Goal: Task Accomplishment & Management: Manage account settings

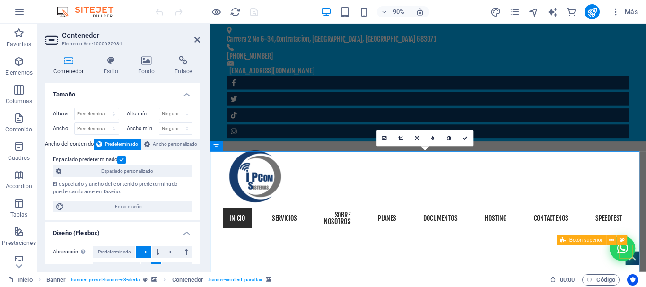
click at [586, 242] on span "Botón superior" at bounding box center [586, 240] width 33 height 5
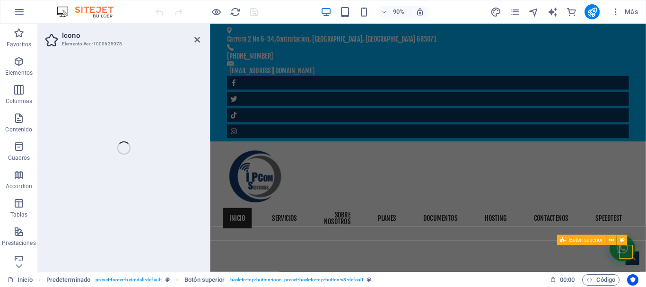
select select "xMidYMid"
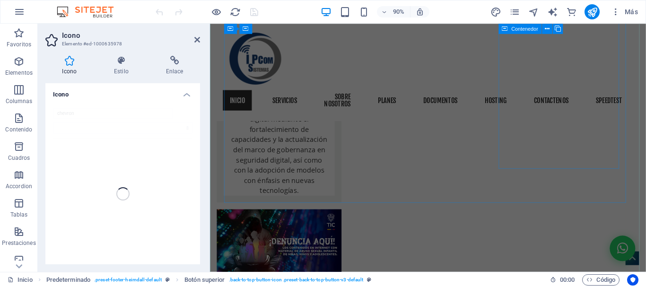
scroll to position [2310, 0]
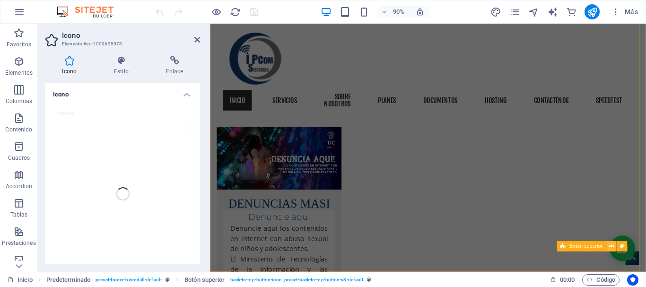
click at [614, 246] on icon at bounding box center [612, 246] width 5 height 9
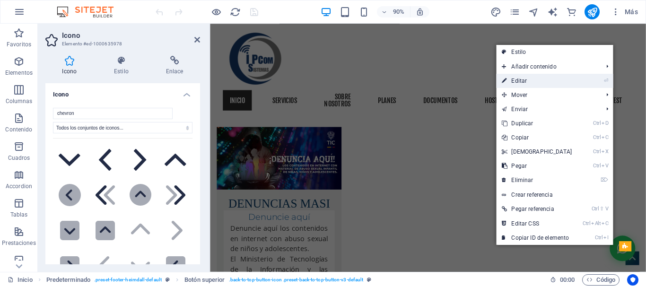
click at [528, 80] on link "⏎ Editar" at bounding box center [536, 81] width 81 height 14
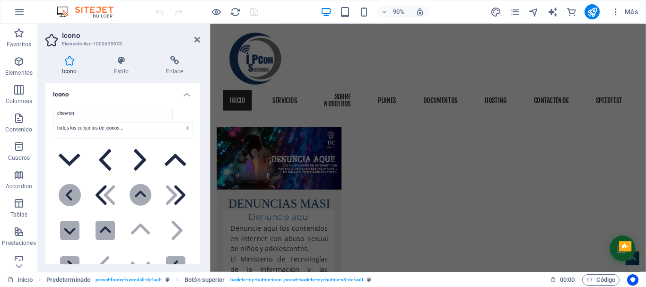
scroll to position [142, 0]
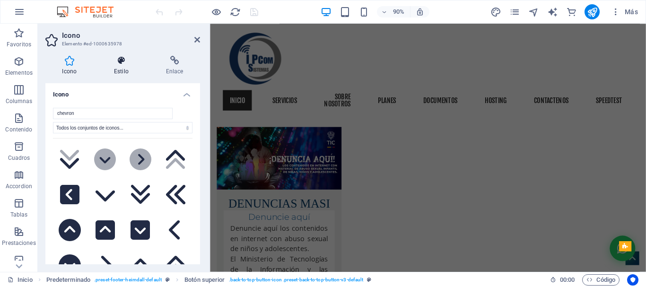
click at [120, 60] on icon at bounding box center [121, 60] width 48 height 9
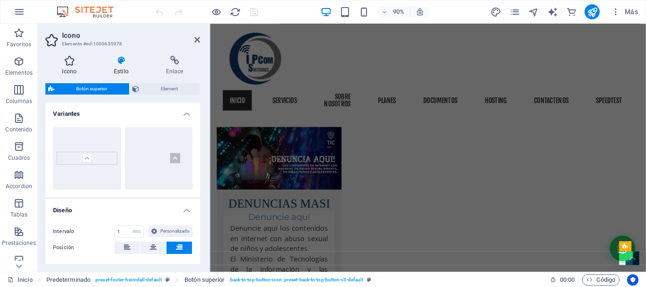
click at [70, 69] on h4 "Icono" at bounding box center [71, 66] width 52 height 20
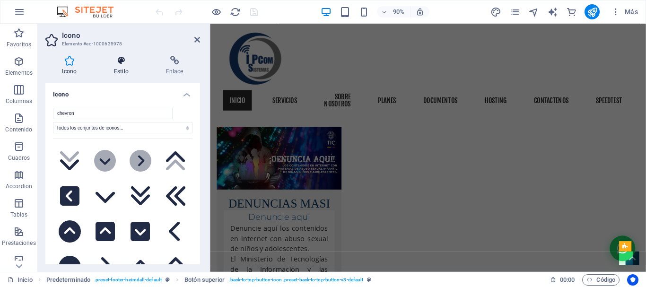
click at [123, 66] on h4 "Estilo" at bounding box center [123, 66] width 52 height 20
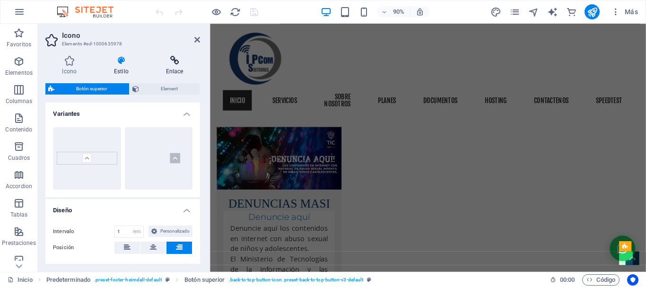
click at [170, 63] on icon at bounding box center [174, 60] width 51 height 9
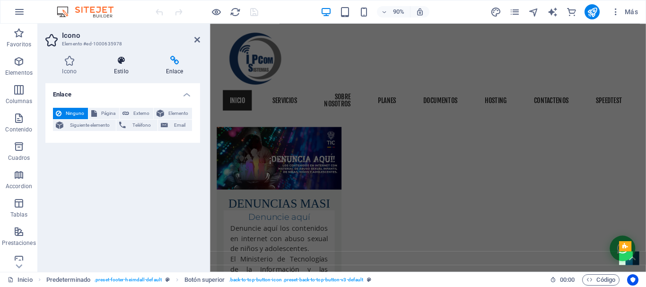
click at [122, 72] on h4 "Estilo" at bounding box center [123, 66] width 52 height 20
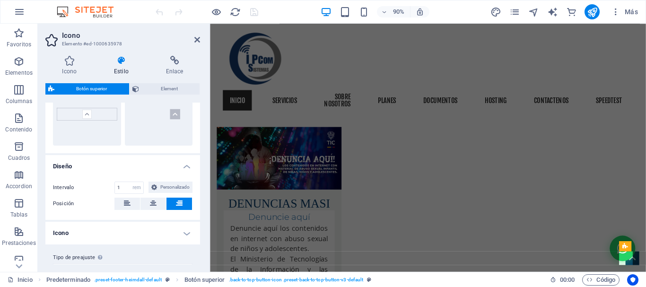
scroll to position [0, 0]
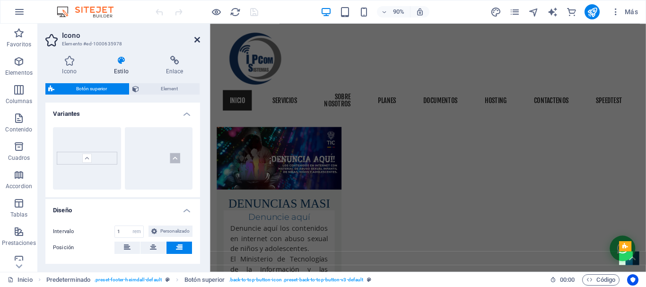
click at [194, 38] on header "Icono Elemento #ed-1000635978" at bounding box center [122, 36] width 155 height 25
drag, startPoint x: 197, startPoint y: 38, endPoint x: 174, endPoint y: 15, distance: 33.5
click at [198, 38] on icon at bounding box center [198, 40] width 6 height 8
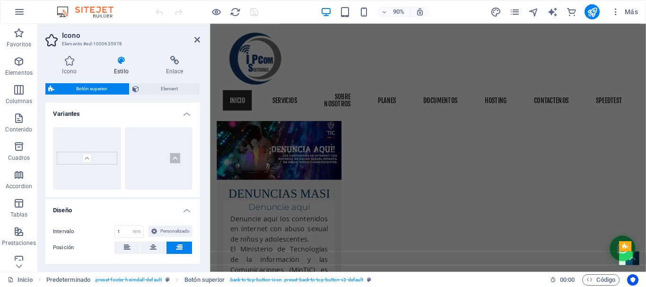
scroll to position [2256, 0]
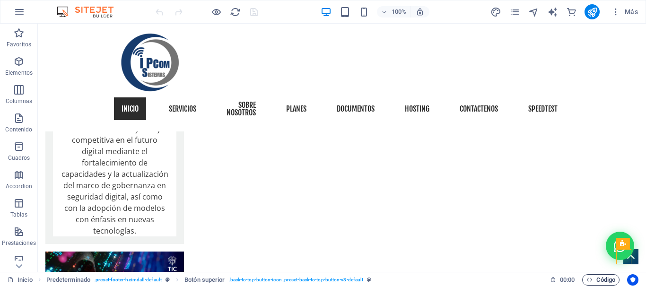
click at [602, 281] on span "Código" at bounding box center [601, 279] width 29 height 11
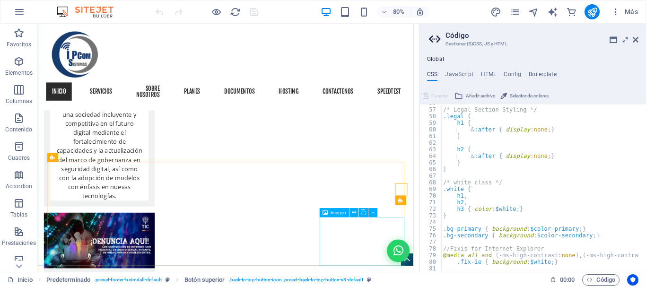
scroll to position [2297, 0]
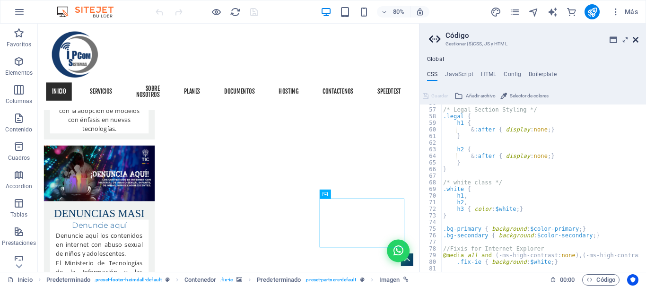
click at [637, 37] on icon at bounding box center [636, 40] width 6 height 8
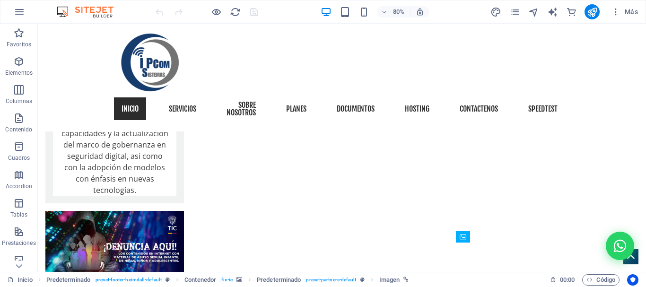
scroll to position [2194, 0]
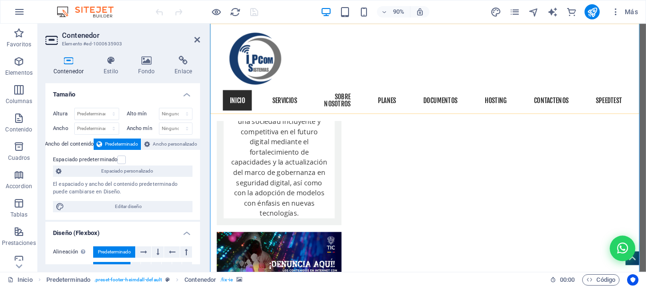
click at [646, 44] on div "¡Chatea con nosotros! Inicio Servicios sobre nosotros planes Documentos hosting…" at bounding box center [452, 78] width 485 height 108
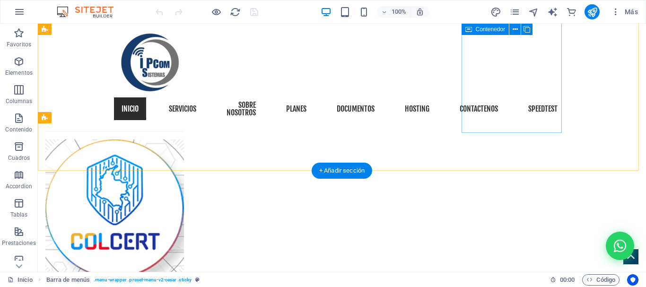
scroll to position [1735, 0]
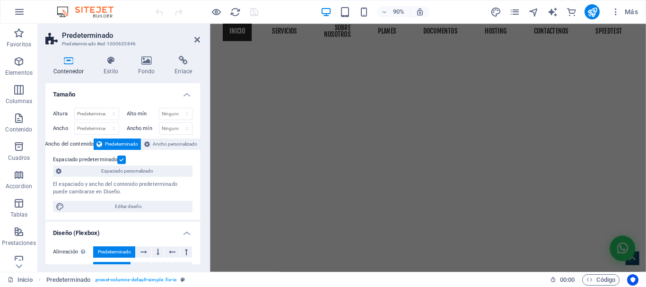
scroll to position [0, 0]
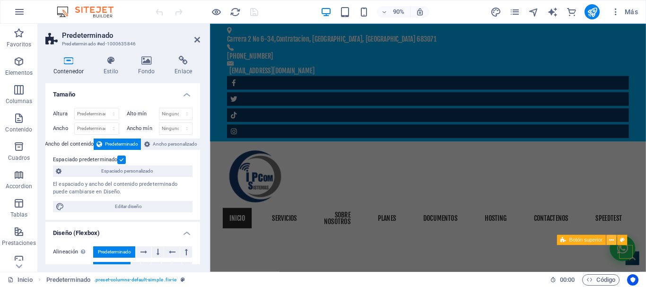
click at [613, 239] on icon at bounding box center [612, 240] width 5 height 9
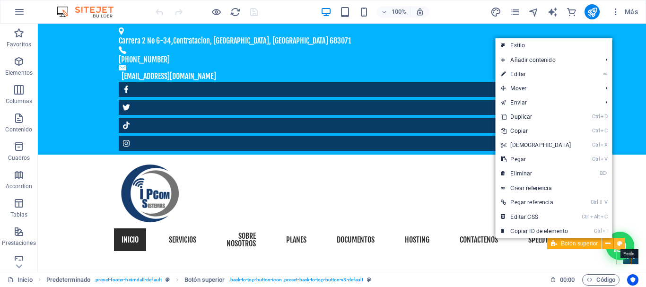
click at [622, 242] on icon at bounding box center [620, 244] width 5 height 10
select select "rem"
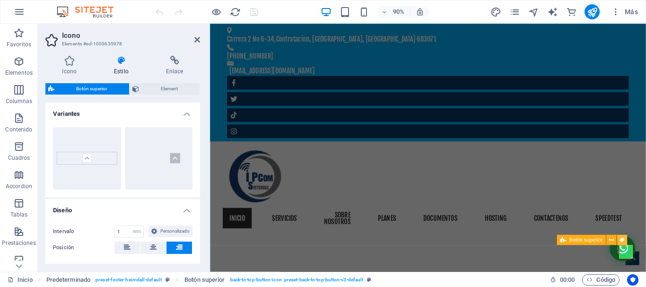
click at [624, 239] on icon at bounding box center [622, 240] width 5 height 9
click at [624, 238] on icon at bounding box center [622, 240] width 5 height 9
click at [197, 38] on icon at bounding box center [198, 40] width 6 height 8
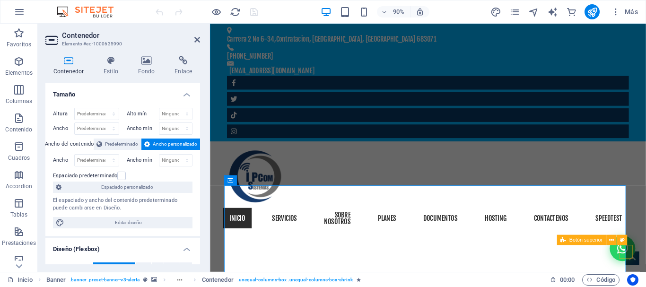
click at [586, 243] on span "Botón superior" at bounding box center [586, 240] width 33 height 5
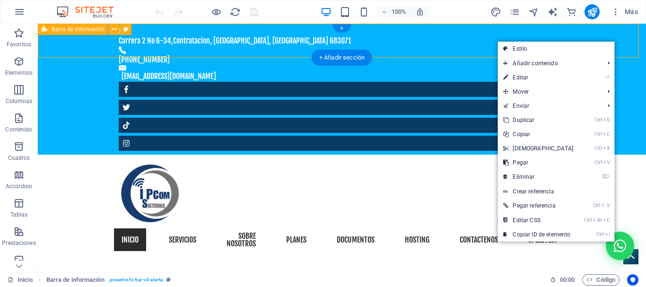
click at [620, 37] on div "[STREET_ADDRESS] 683071 [PHONE_NUMBER] [EMAIL_ADDRESS][DOMAIN_NAME]" at bounding box center [342, 89] width 609 height 131
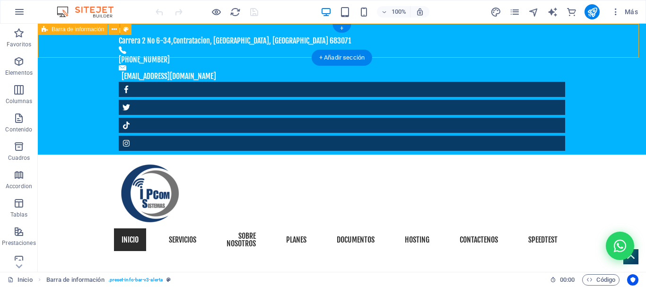
click at [620, 37] on div "[STREET_ADDRESS] 683071 [PHONE_NUMBER] [EMAIL_ADDRESS][DOMAIN_NAME]" at bounding box center [342, 89] width 609 height 131
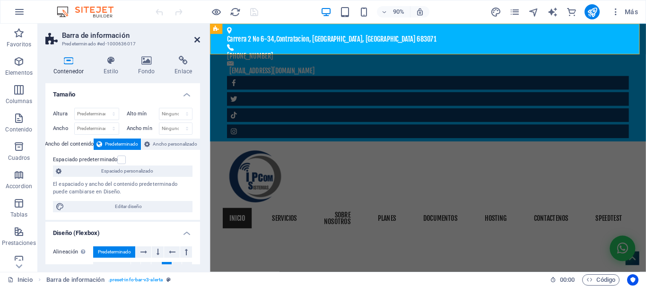
click at [198, 38] on icon at bounding box center [198, 40] width 6 height 8
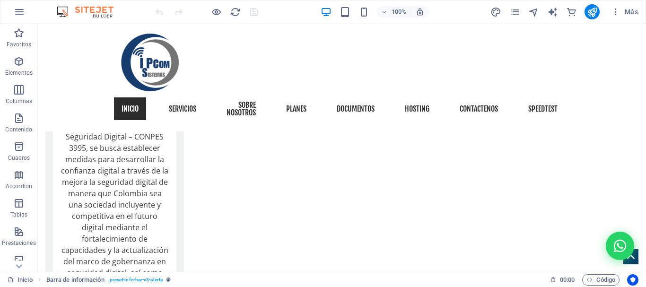
scroll to position [2224, 0]
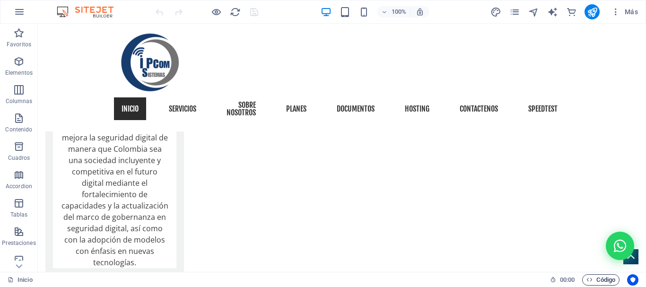
click at [596, 279] on span "Código" at bounding box center [601, 279] width 29 height 11
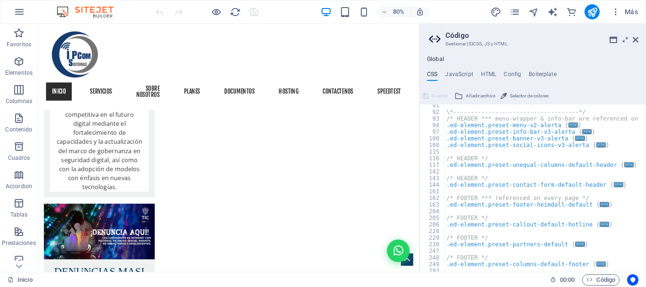
scroll to position [599, 0]
click at [487, 76] on h4 "HTML" at bounding box center [489, 76] width 16 height 10
type textarea "{{content}}"
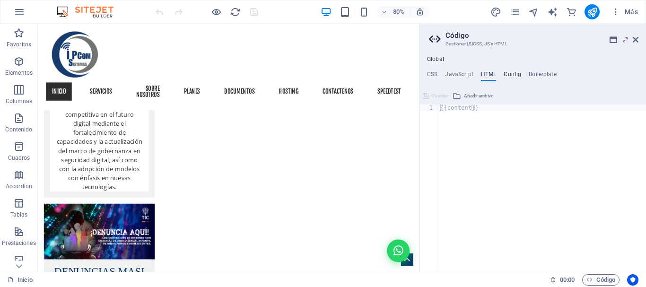
click at [512, 73] on h4 "Config" at bounding box center [513, 76] width 18 height 10
type textarea "$color-background: #ffffff;"
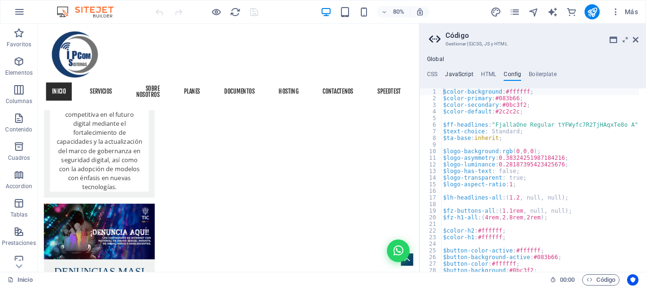
click at [460, 72] on h4 "JavaScript" at bounding box center [459, 76] width 28 height 10
type textarea "/* JS for preset "Menu V2" */"
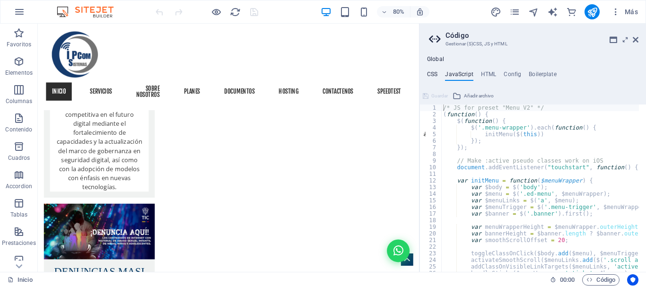
click at [430, 74] on h4 "CSS" at bounding box center [432, 76] width 10 height 10
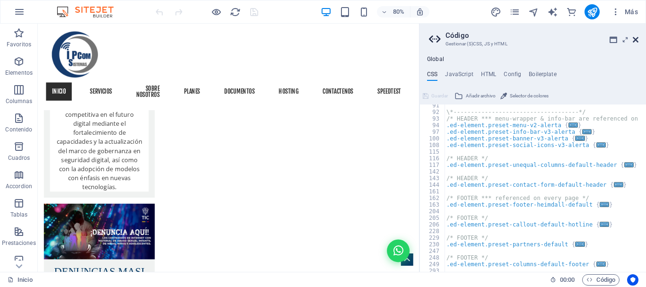
click at [637, 38] on icon at bounding box center [636, 40] width 6 height 8
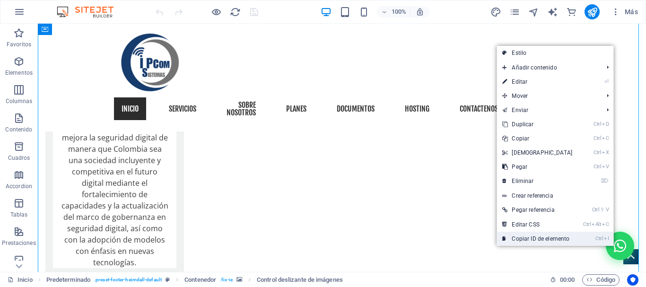
click at [568, 240] on link "Ctrl I Copiar ID de elemento" at bounding box center [537, 239] width 81 height 14
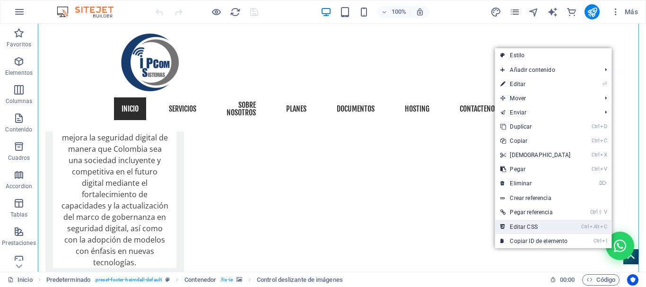
click at [552, 228] on link "Ctrl Alt C Editar CSS" at bounding box center [535, 227] width 81 height 14
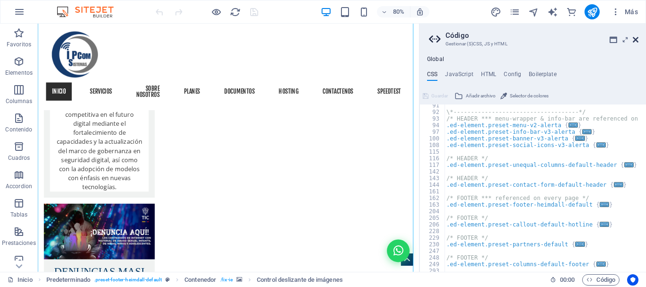
click at [637, 39] on icon at bounding box center [636, 40] width 6 height 8
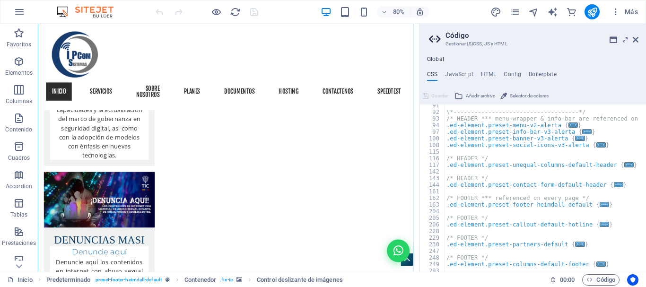
scroll to position [2194, 0]
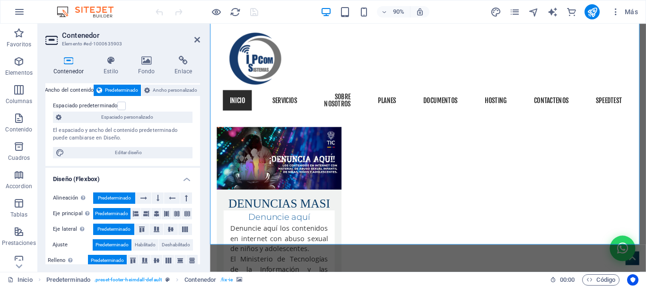
scroll to position [0, 0]
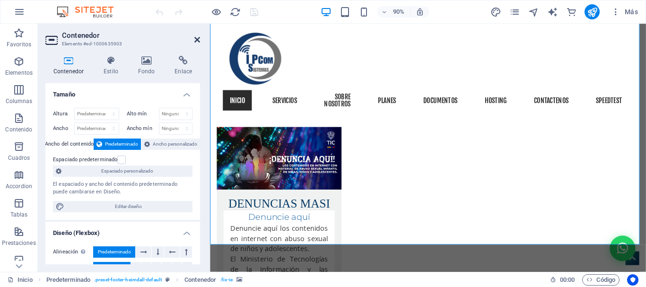
click at [197, 40] on icon at bounding box center [198, 40] width 6 height 8
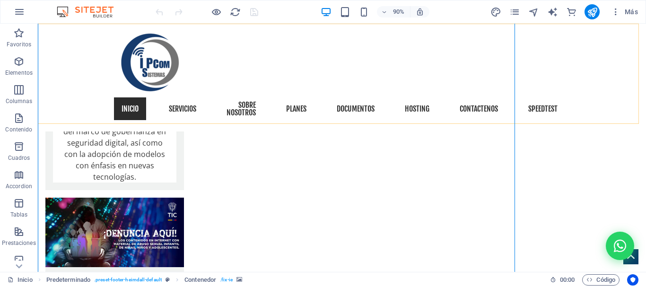
scroll to position [2256, 0]
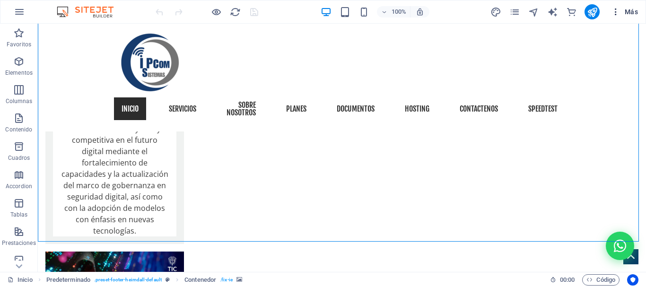
click at [615, 13] on icon "button" at bounding box center [615, 11] width 9 height 9
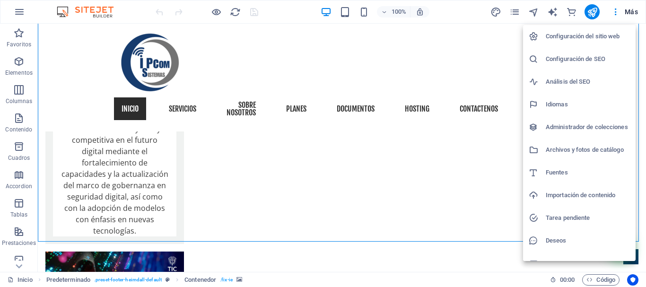
click at [461, 11] on div at bounding box center [323, 143] width 646 height 287
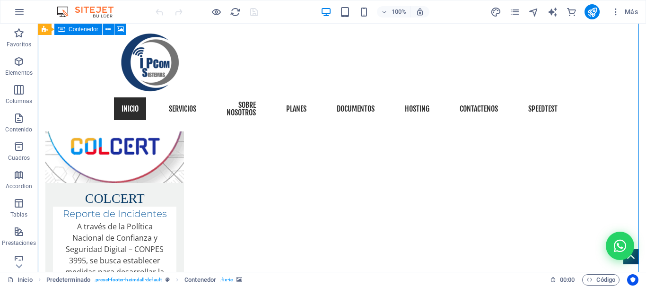
scroll to position [2067, 0]
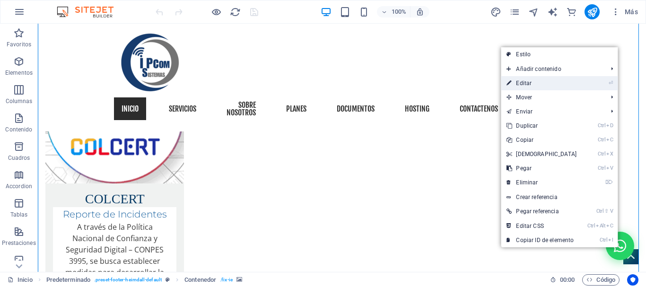
click at [534, 83] on link "⏎ Editar" at bounding box center [541, 83] width 81 height 14
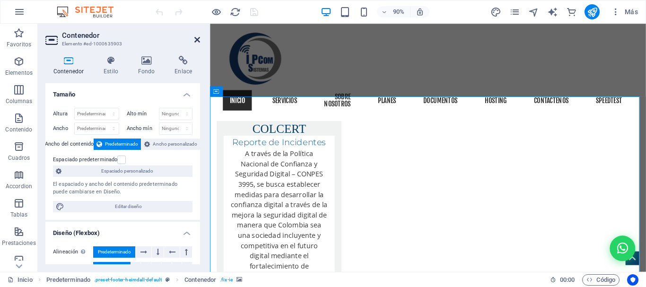
click at [195, 37] on icon at bounding box center [198, 40] width 6 height 8
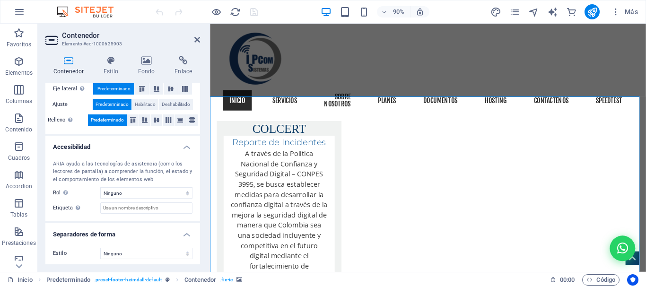
scroll to position [197, 0]
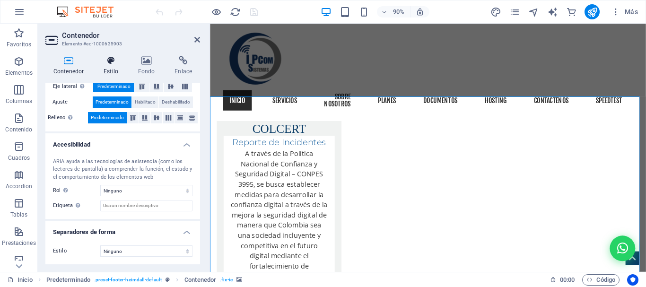
click at [112, 68] on h4 "Estilo" at bounding box center [113, 66] width 35 height 20
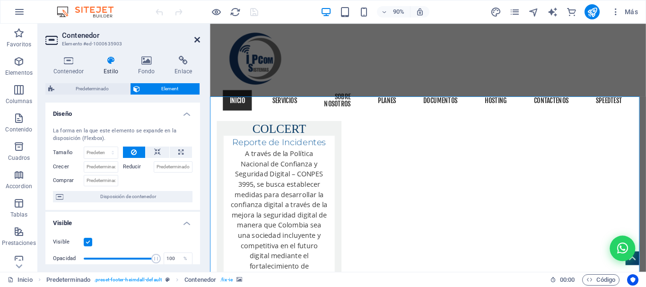
click at [196, 38] on icon at bounding box center [198, 40] width 6 height 8
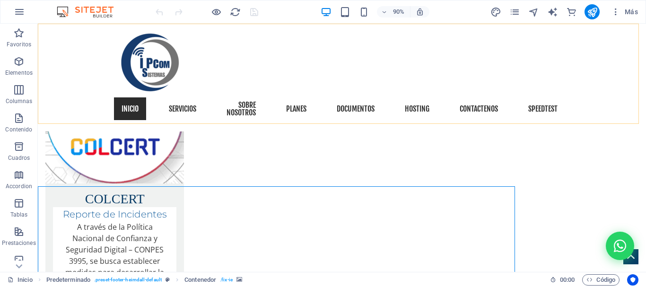
scroll to position [1985, 0]
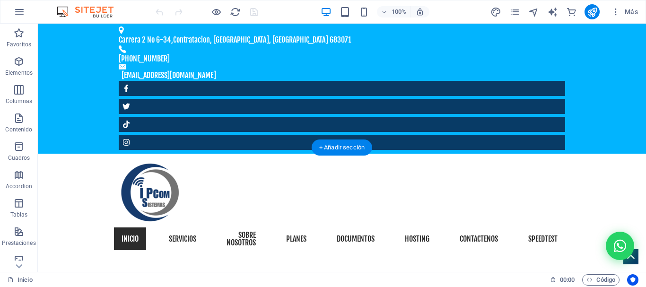
scroll to position [0, 0]
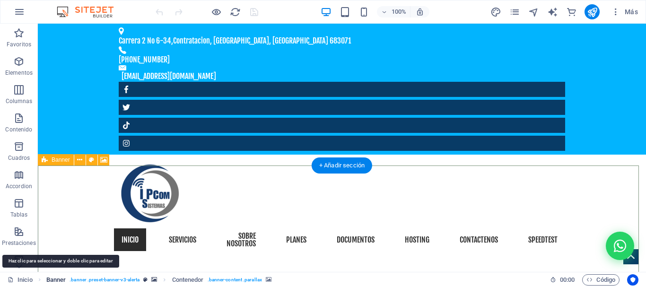
click at [51, 279] on span "Banner" at bounding box center [56, 279] width 20 height 11
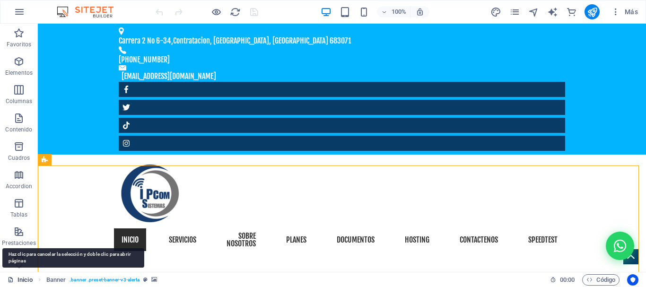
click at [18, 281] on link "Inicio" at bounding box center [20, 279] width 25 height 11
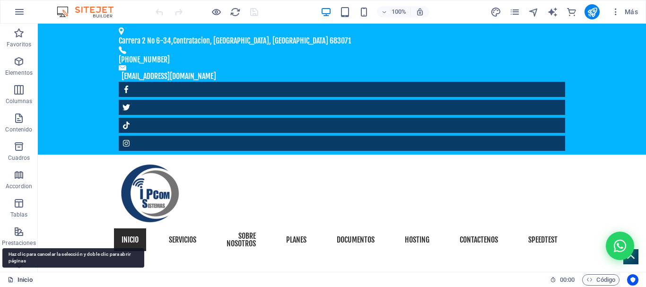
click at [30, 280] on link "Inicio" at bounding box center [20, 279] width 25 height 11
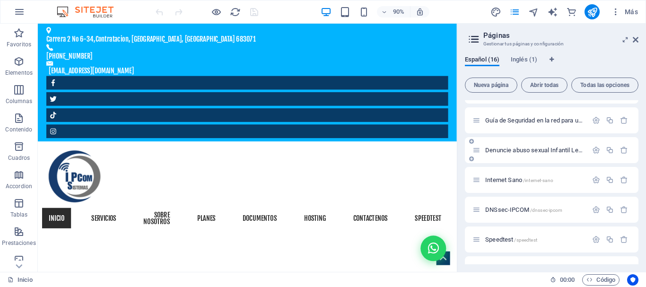
scroll to position [313, 0]
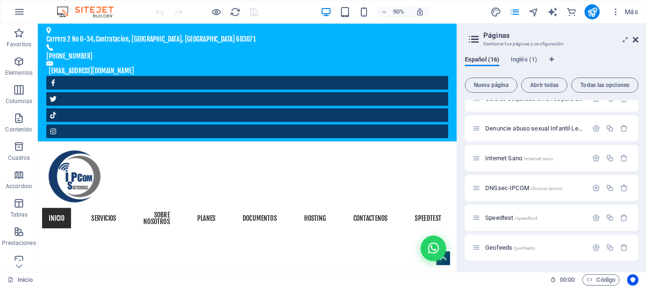
click at [637, 38] on icon at bounding box center [636, 40] width 6 height 8
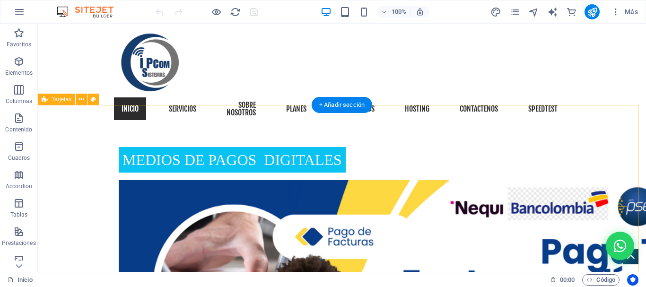
scroll to position [1136, 0]
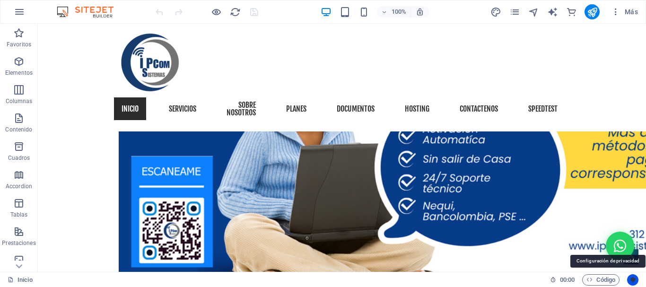
click at [635, 280] on icon "Usercentrics" at bounding box center [633, 280] width 7 height 7
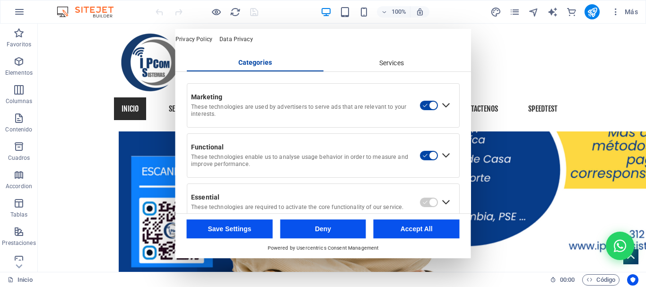
scroll to position [62, 0]
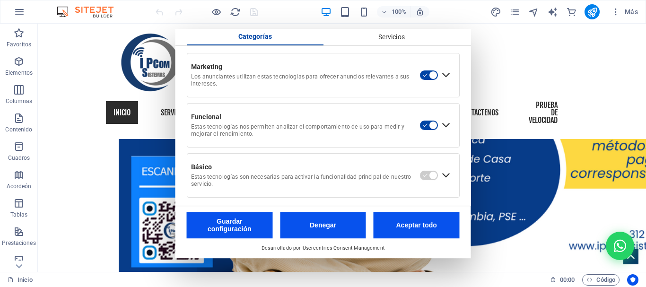
click at [445, 184] on div "Expandir Esencial" at bounding box center [446, 175] width 15 height 15
click at [441, 184] on div "Collapse Esencial" at bounding box center [446, 175] width 15 height 15
click at [441, 184] on div "Expand Esencial" at bounding box center [446, 175] width 15 height 15
click at [441, 184] on div "Collapse Esencial" at bounding box center [446, 175] width 15 height 15
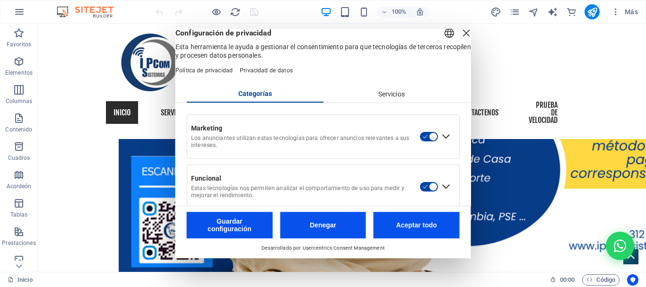
scroll to position [0, 0]
click at [385, 98] on font "Servicios" at bounding box center [391, 95] width 27 height 8
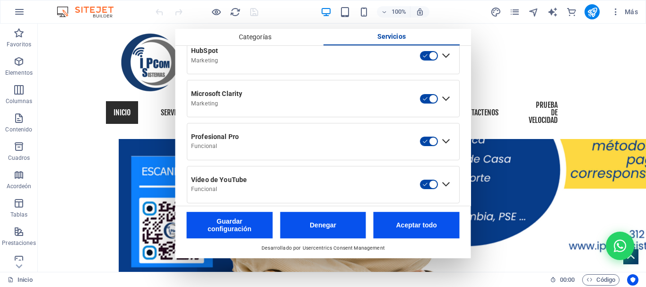
scroll to position [519, 0]
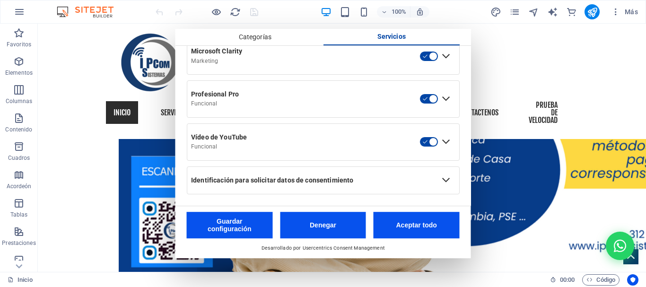
click at [439, 182] on div "Ampliar ID para solicitar datos de consentimiento" at bounding box center [446, 180] width 15 height 15
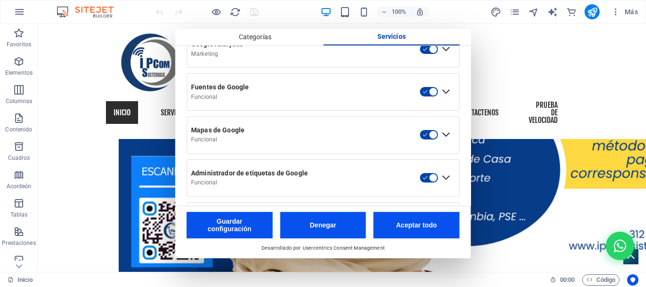
scroll to position [256, 0]
click at [442, 143] on div "Expandir Google Maps" at bounding box center [446, 135] width 15 height 15
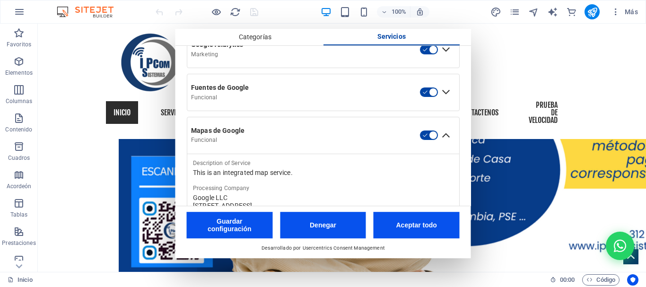
click at [443, 143] on div "Collapse Google Maps" at bounding box center [446, 135] width 15 height 15
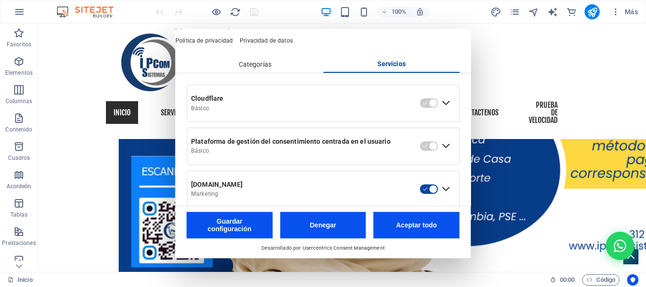
scroll to position [0, 0]
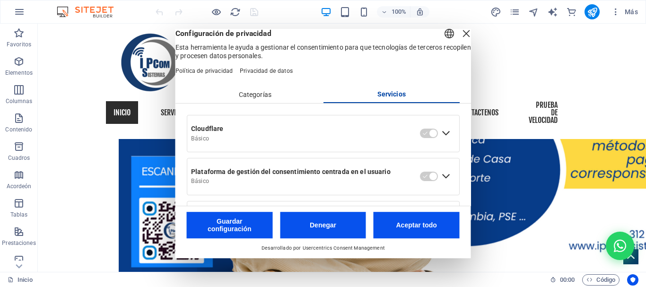
click at [231, 142] on div "Básico" at bounding box center [303, 138] width 225 height 7
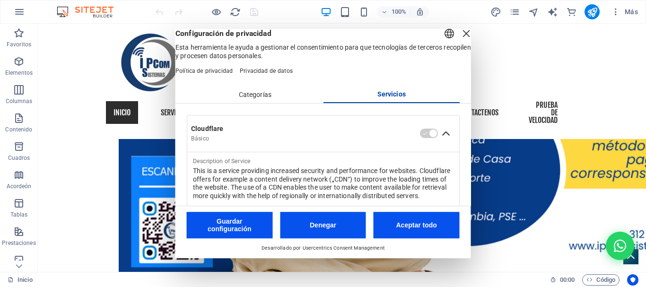
click at [254, 98] on font "Categorías" at bounding box center [255, 95] width 33 height 8
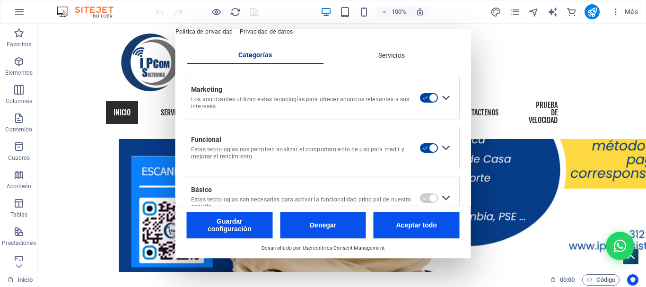
scroll to position [77, 0]
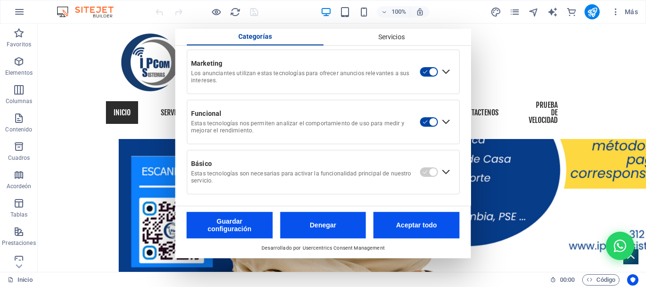
click at [441, 173] on div "Expand Esencial" at bounding box center [446, 172] width 15 height 15
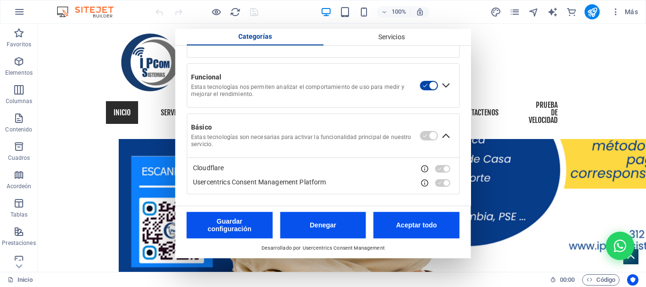
scroll to position [113, 0]
click at [421, 168] on div "View Service details" at bounding box center [425, 169] width 9 height 9
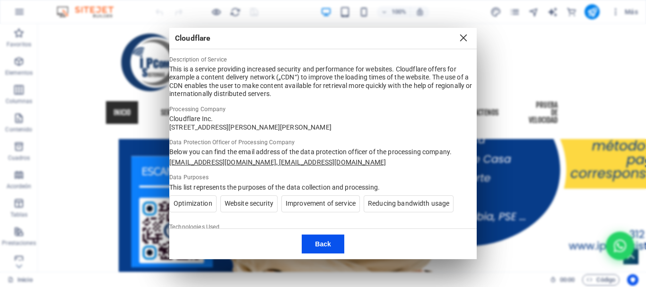
click at [360, 212] on li "Improvement of service" at bounding box center [321, 203] width 79 height 17
click at [465, 32] on button "Close Layer" at bounding box center [463, 38] width 15 height 13
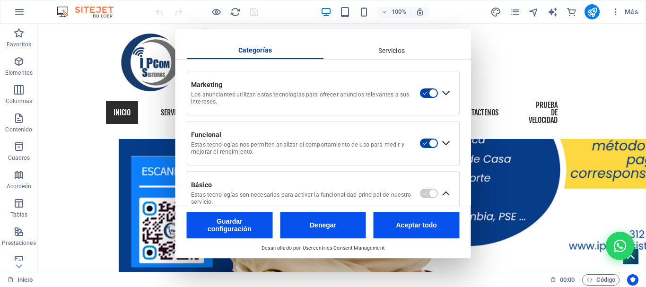
scroll to position [0, 0]
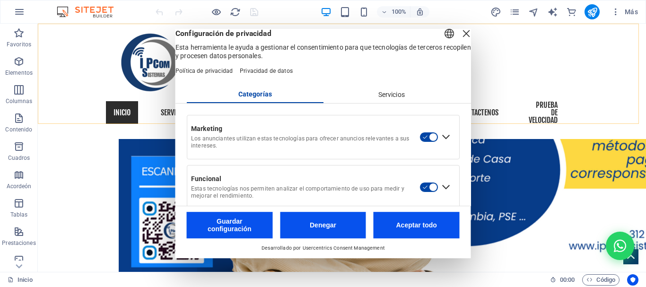
click at [565, 46] on div "¡Chatea con nosotros! Inicio Servicios sobre nosotros aviones Documentos hosped…" at bounding box center [342, 81] width 609 height 115
click at [460, 40] on div "Cerrar capa" at bounding box center [466, 33] width 13 height 13
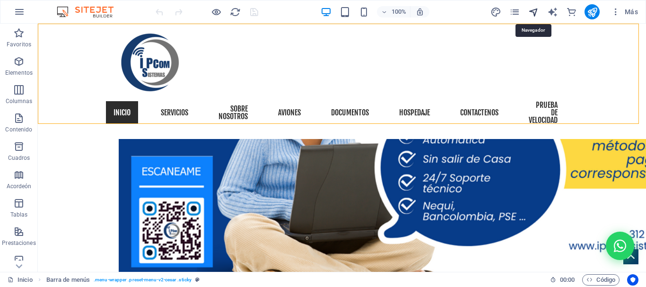
click at [534, 12] on icon "navegador" at bounding box center [534, 12] width 11 height 11
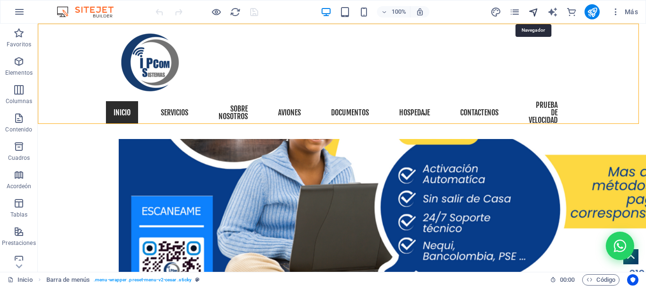
scroll to position [1145, 0]
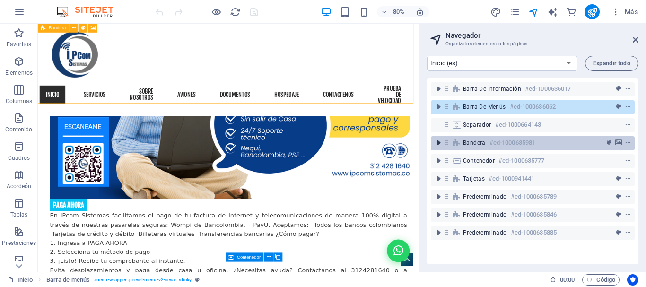
click at [437, 143] on icon "alternar-expandir" at bounding box center [438, 142] width 9 height 9
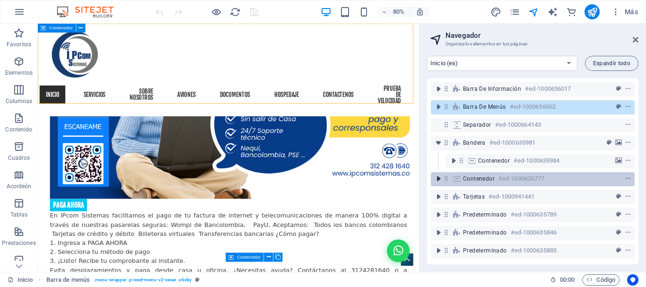
click at [437, 181] on icon "alternar-expandir" at bounding box center [438, 178] width 9 height 9
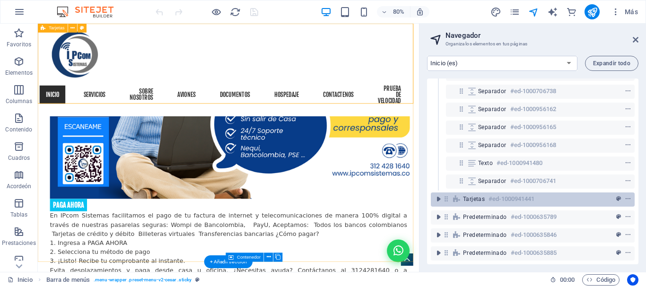
scroll to position [239, 0]
click at [441, 195] on icon "alternar-expandir" at bounding box center [438, 199] width 9 height 9
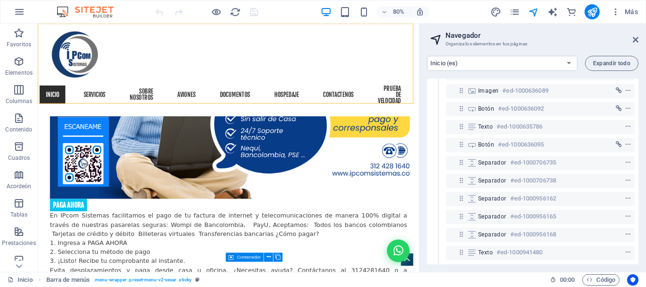
scroll to position [292, 0]
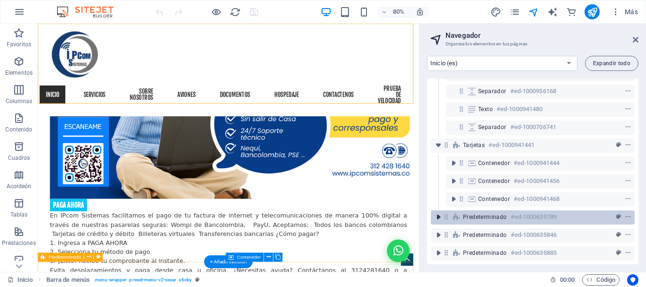
click at [441, 212] on icon "alternar-expandir" at bounding box center [438, 216] width 9 height 9
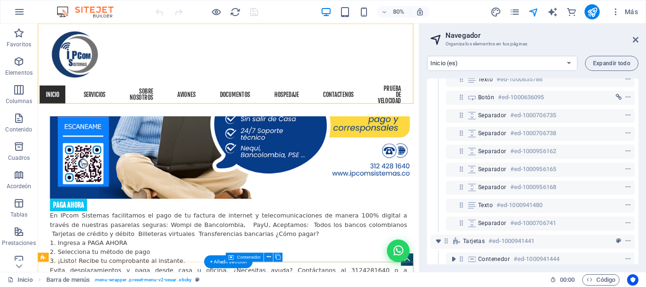
scroll to position [328, 0]
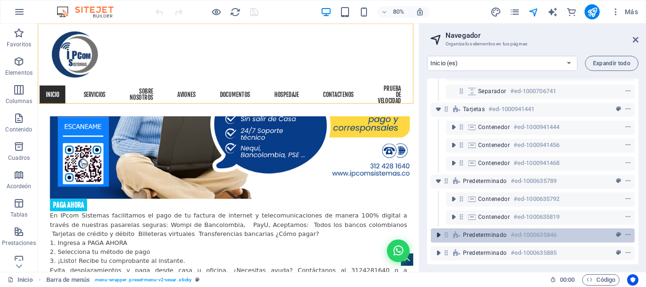
click at [440, 230] on icon "alternar-expandir" at bounding box center [438, 234] width 9 height 9
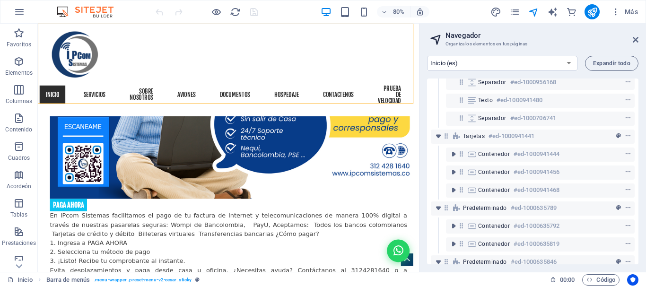
scroll to position [400, 0]
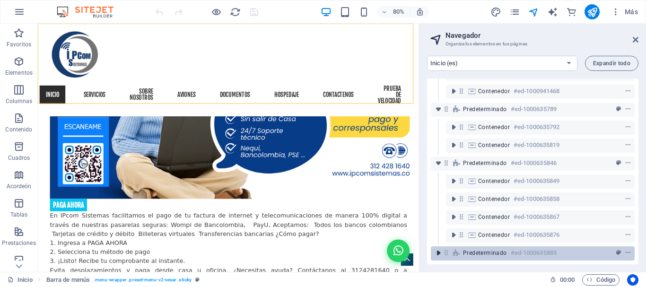
click at [439, 248] on icon "alternar-expandir" at bounding box center [438, 252] width 9 height 9
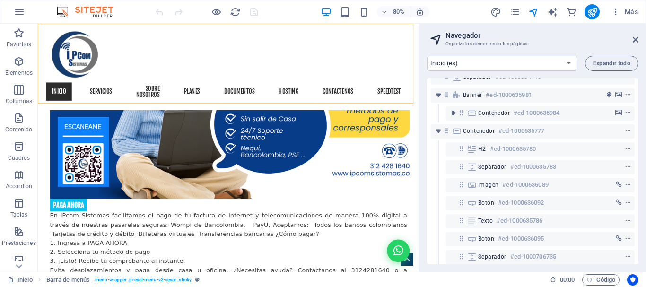
scroll to position [46, 0]
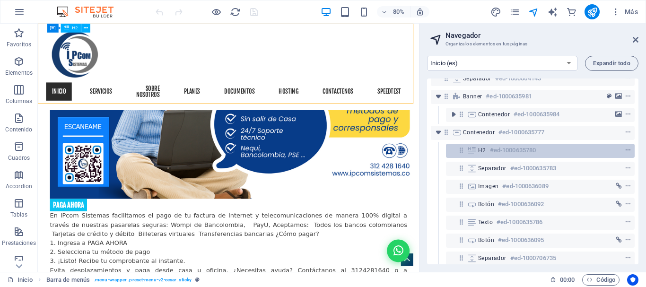
click at [458, 152] on icon at bounding box center [462, 150] width 8 height 8
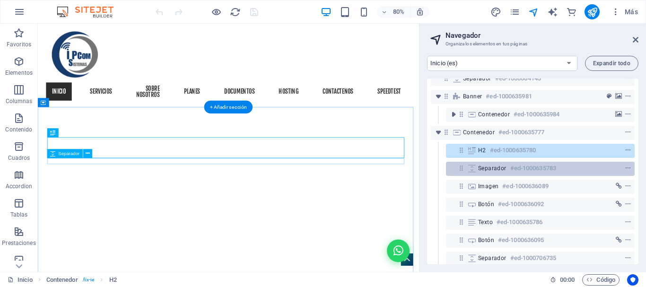
click at [463, 170] on icon at bounding box center [462, 168] width 8 height 8
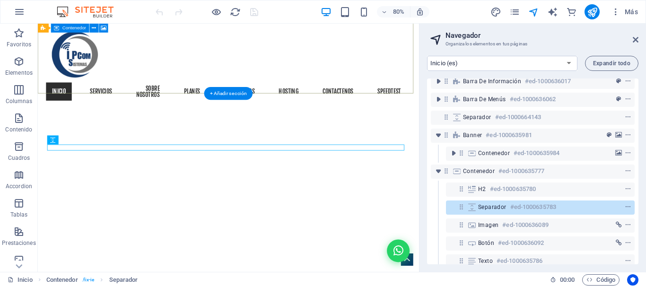
scroll to position [0, 0]
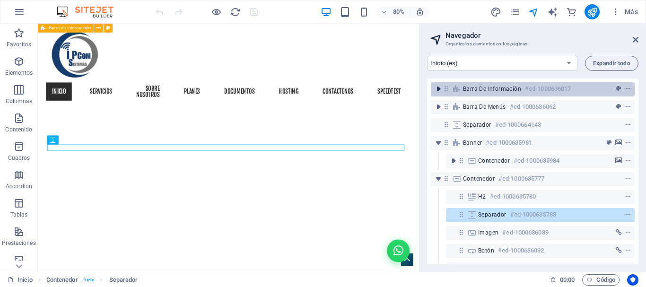
click at [441, 88] on icon "toggle-expand" at bounding box center [438, 88] width 9 height 9
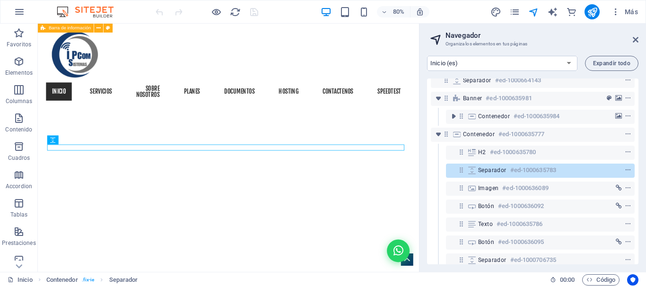
scroll to position [119, 0]
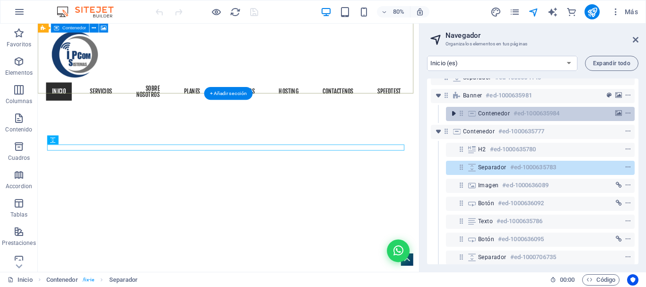
click at [453, 116] on icon "toggle-expand" at bounding box center [453, 113] width 9 height 9
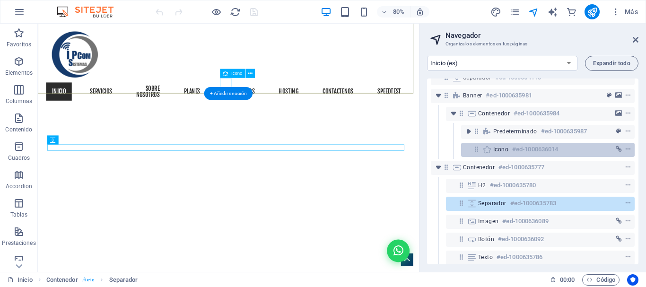
click at [522, 150] on h6 "#ed-1000636014" at bounding box center [536, 149] width 46 height 11
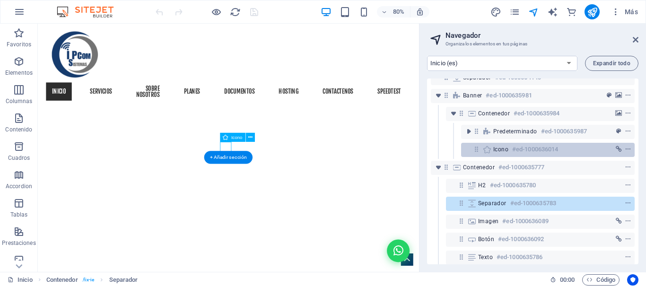
scroll to position [232, 0]
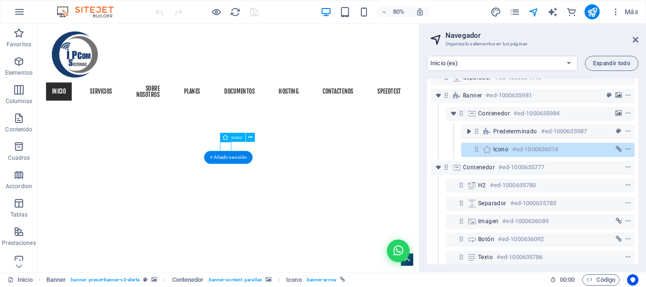
click at [522, 150] on h6 "#ed-1000636014" at bounding box center [536, 149] width 46 height 11
select select "xMidYMid"
select select "px"
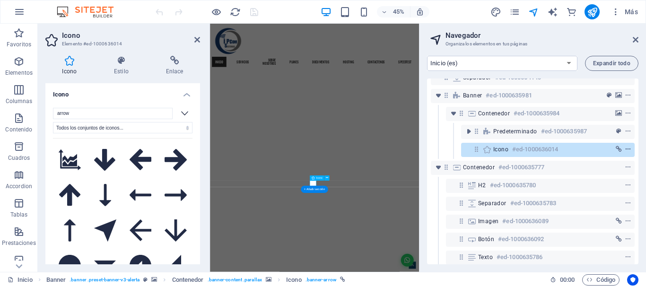
click at [630, 148] on span "context-menu" at bounding box center [628, 149] width 9 height 7
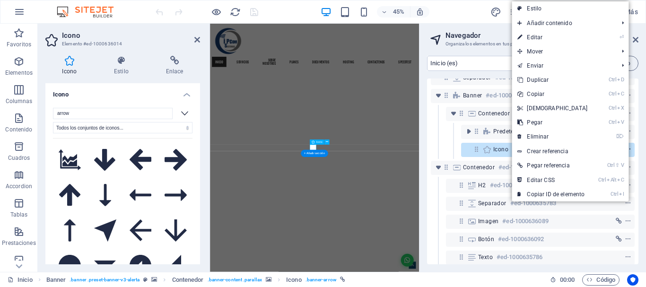
scroll to position [312, 0]
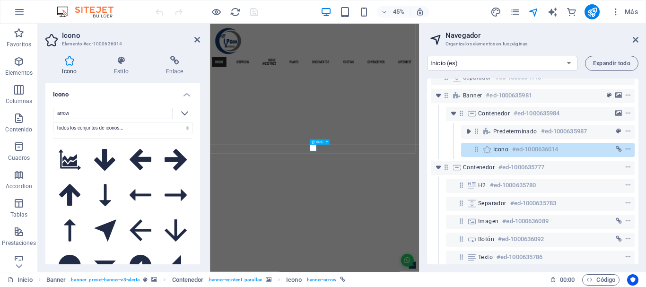
click at [476, 150] on icon at bounding box center [477, 149] width 8 height 8
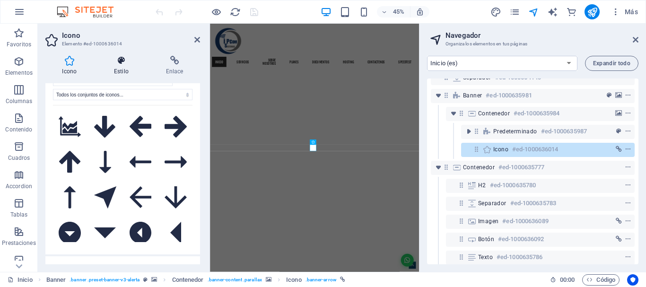
scroll to position [95, 0]
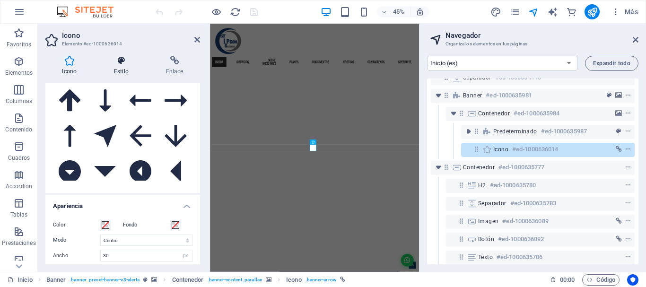
click at [122, 62] on icon at bounding box center [121, 60] width 48 height 9
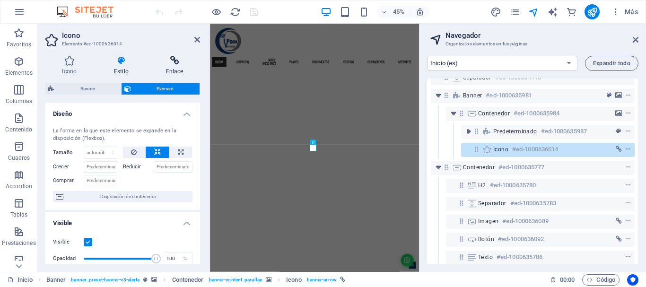
click at [172, 65] on icon at bounding box center [174, 60] width 51 height 9
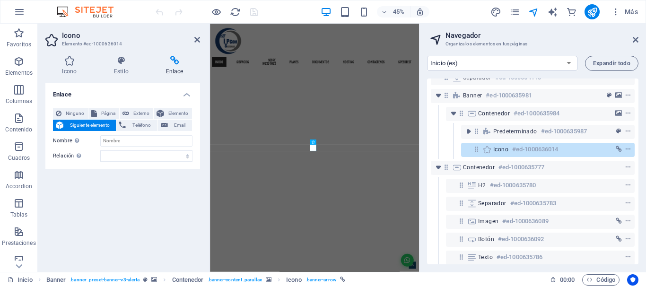
click at [192, 35] on h2 "Icono" at bounding box center [131, 35] width 138 height 9
click at [197, 39] on icon at bounding box center [198, 40] width 6 height 8
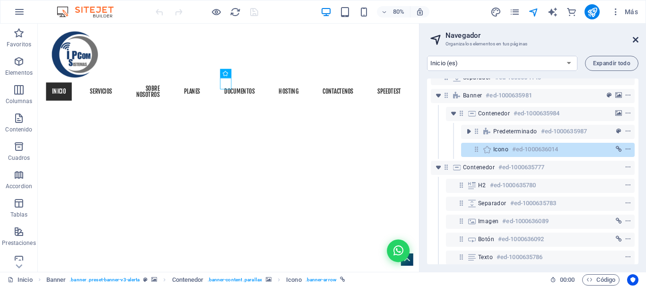
click at [638, 39] on icon at bounding box center [636, 40] width 6 height 8
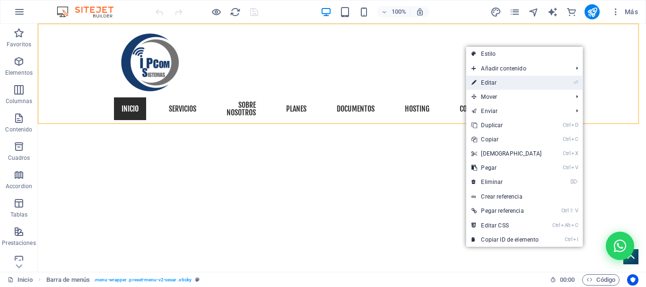
click at [554, 88] on li "⏎ Editar" at bounding box center [524, 83] width 117 height 14
click at [557, 85] on li "⏎ Editar" at bounding box center [524, 83] width 117 height 14
click at [514, 77] on link "⏎ Editar" at bounding box center [506, 83] width 81 height 14
click at [376, 82] on div "¡Chatea con nosotros! Inicio Servicios sobre nosotros planes Documentos hosting…" at bounding box center [342, 78] width 609 height 108
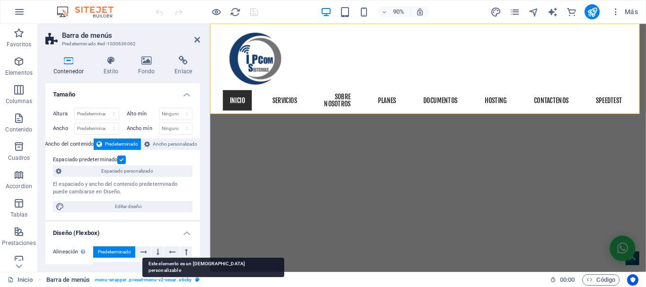
click at [197, 279] on icon "breadcrumb" at bounding box center [197, 279] width 4 height 5
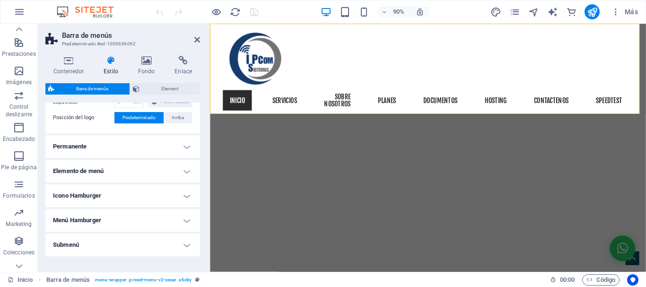
scroll to position [267, 0]
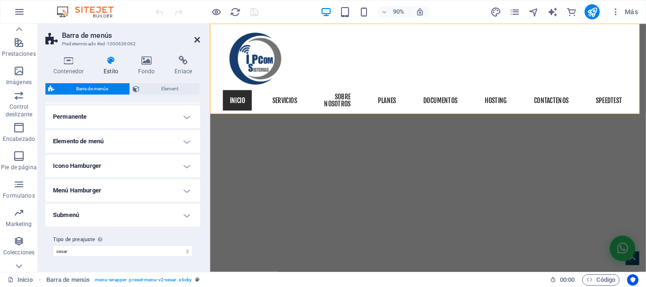
click at [195, 38] on icon at bounding box center [198, 40] width 6 height 8
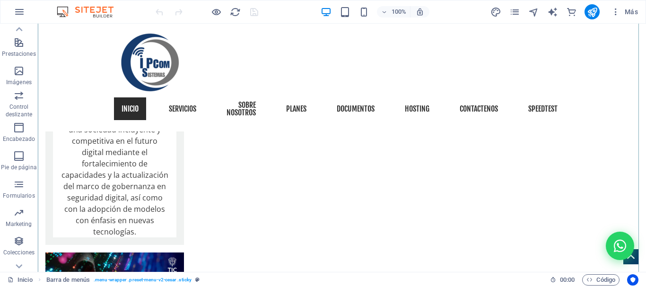
scroll to position [2256, 0]
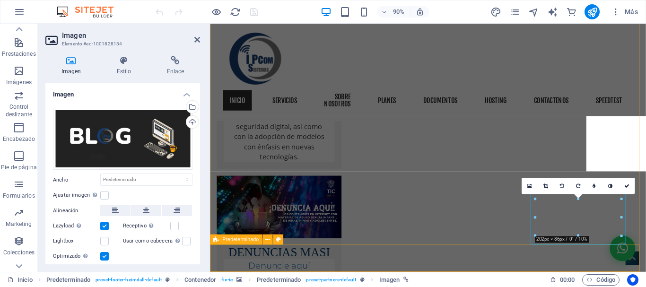
scroll to position [2310, 0]
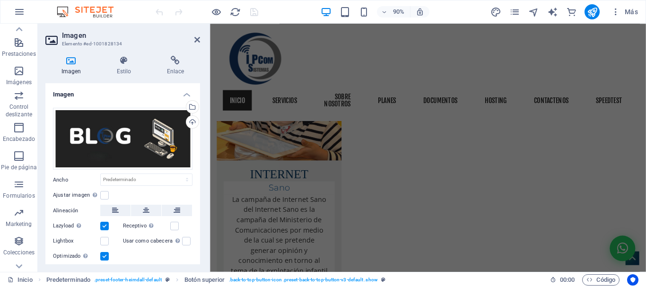
scroll to position [0, 0]
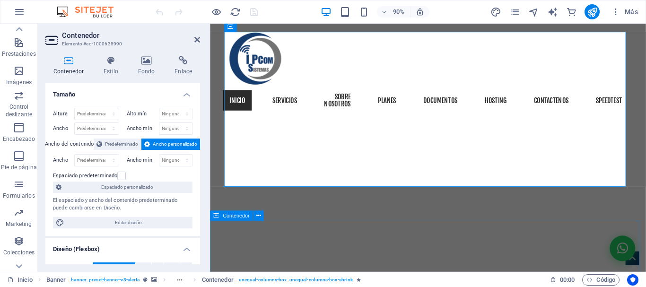
scroll to position [142, 0]
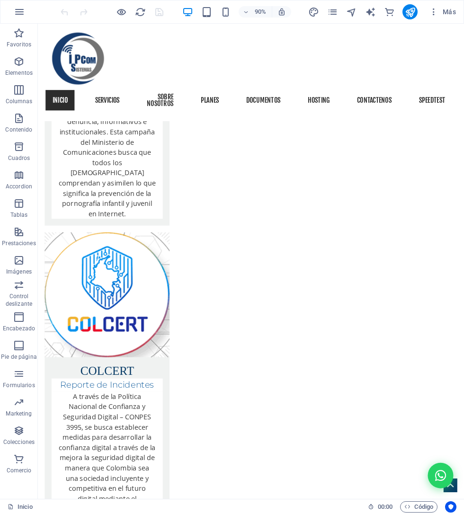
scroll to position [0, 0]
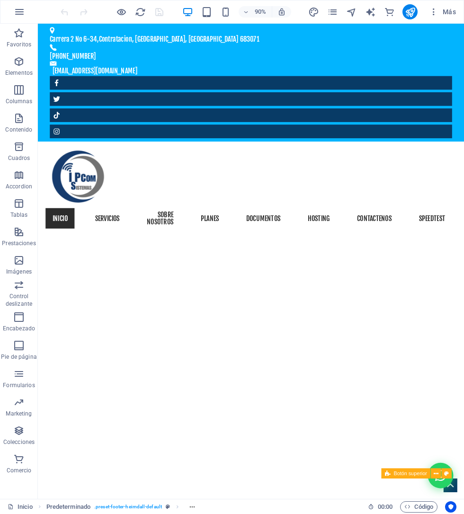
click at [446, 287] on icon at bounding box center [446, 473] width 5 height 9
select select "rem"
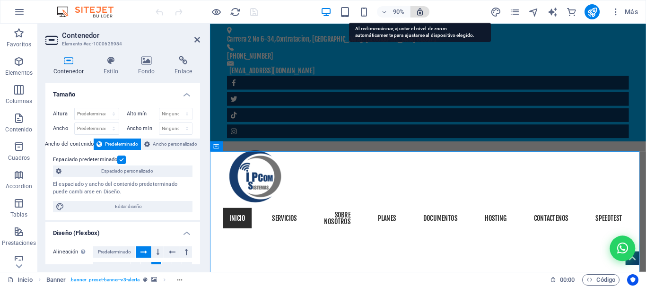
click at [422, 11] on icon "button" at bounding box center [420, 12] width 9 height 9
click at [421, 12] on icon "button" at bounding box center [420, 12] width 9 height 9
click at [419, 10] on icon "button" at bounding box center [420, 12] width 9 height 9
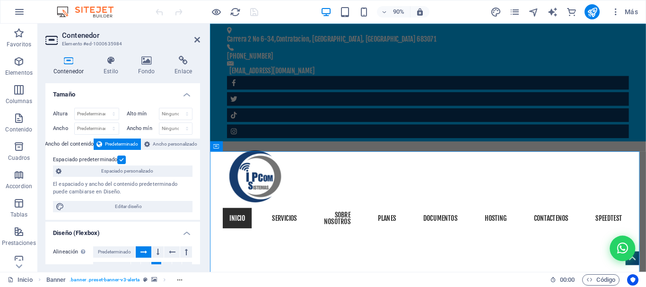
click at [458, 13] on div "90% Más" at bounding box center [398, 11] width 488 height 15
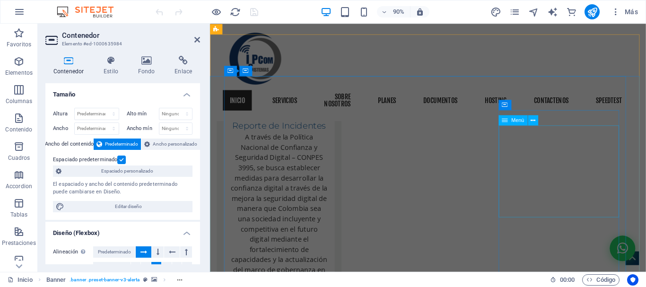
scroll to position [2310, 0]
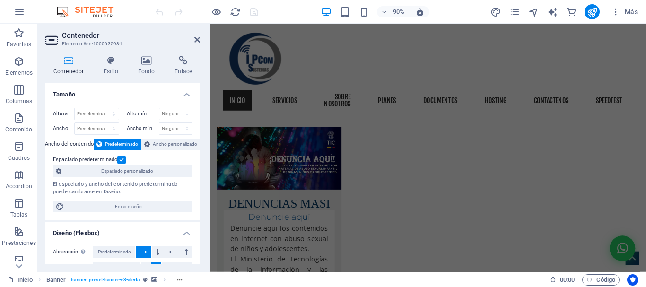
click at [193, 36] on h2 "Contenedor" at bounding box center [131, 35] width 138 height 9
click at [196, 39] on icon at bounding box center [198, 40] width 6 height 8
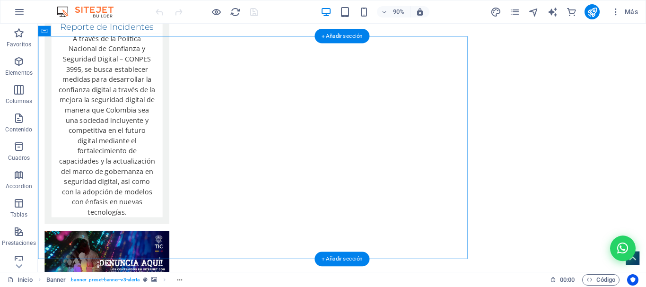
scroll to position [128, 0]
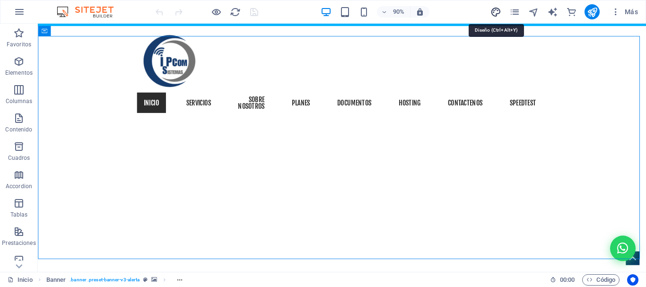
click at [495, 12] on icon "design" at bounding box center [496, 12] width 11 height 11
select select "px"
select select "400"
select select "px"
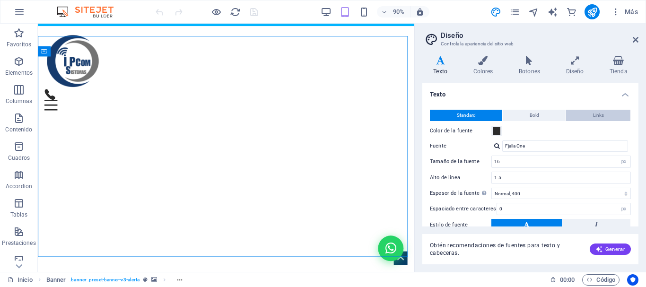
scroll to position [106, 0]
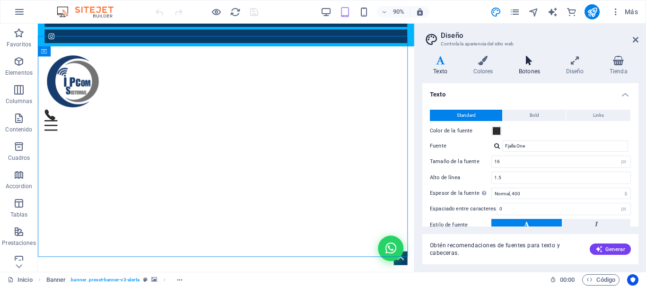
click at [531, 62] on icon at bounding box center [530, 60] width 44 height 9
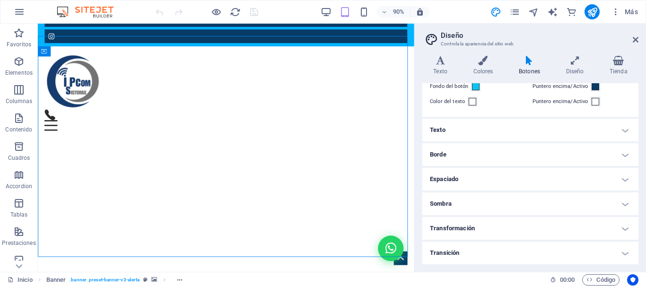
scroll to position [0, 0]
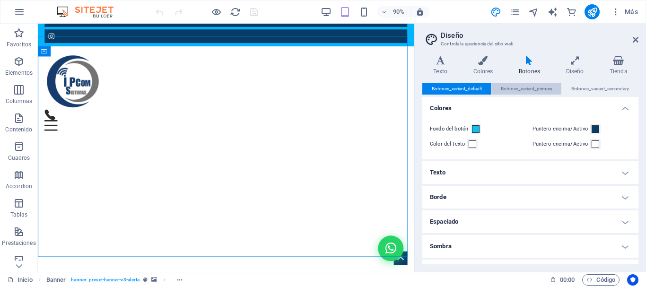
click at [523, 88] on span "Botones_variant_primary" at bounding box center [527, 88] width 52 height 11
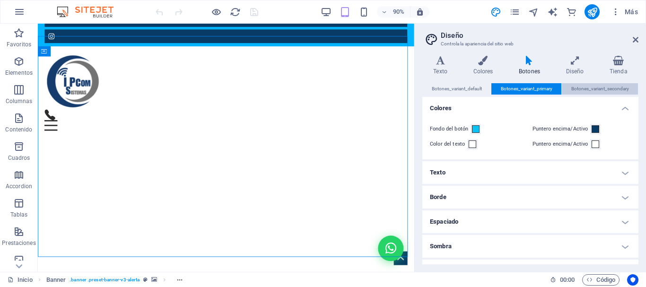
click at [608, 89] on span "Botones_variant_secondary" at bounding box center [601, 88] width 58 height 11
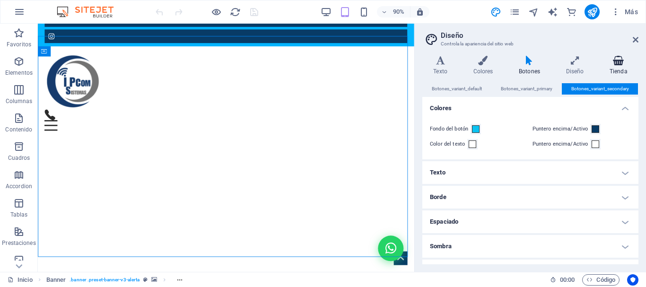
click at [622, 62] on icon at bounding box center [619, 60] width 40 height 9
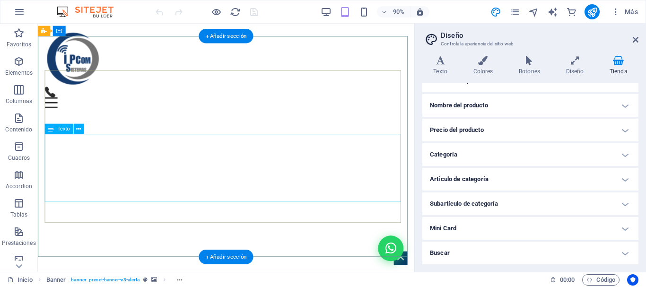
scroll to position [295, 0]
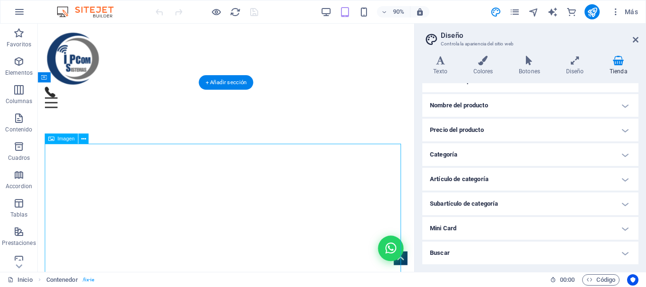
scroll to position [300, 0]
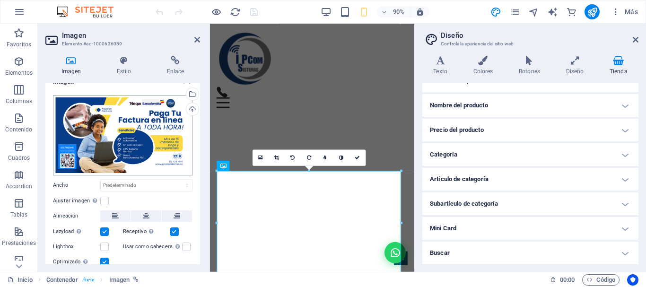
scroll to position [0, 0]
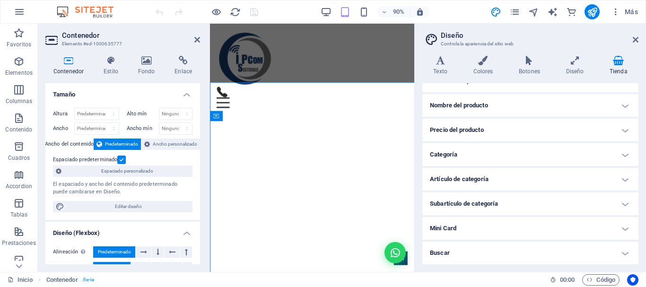
scroll to position [300, 0]
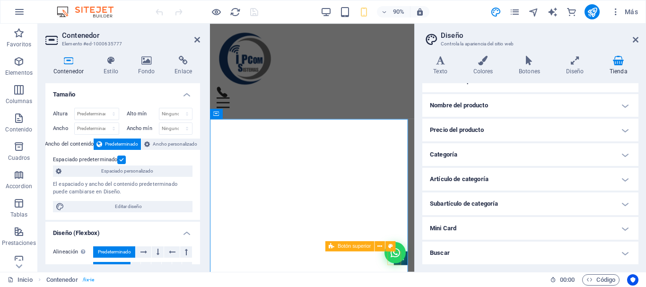
click at [415, 281] on figure at bounding box center [422, 284] width 15 height 15
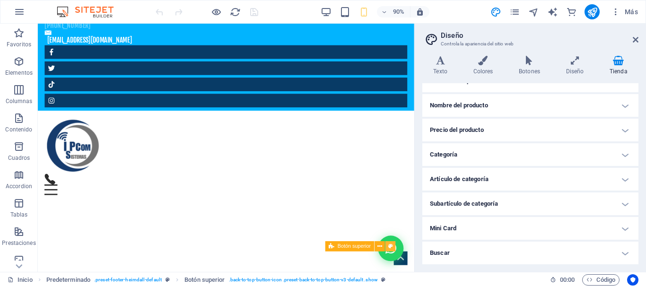
scroll to position [0, 0]
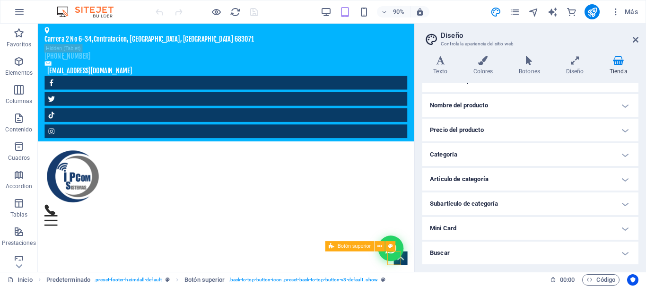
click at [330, 246] on icon at bounding box center [332, 246] width 6 height 10
click at [334, 247] on icon at bounding box center [332, 246] width 6 height 10
select select "rem"
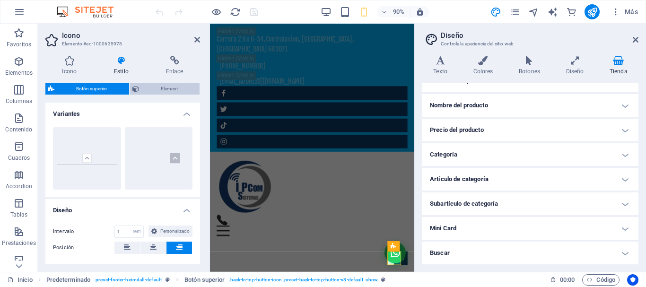
click at [164, 90] on span "Element" at bounding box center [169, 88] width 55 height 11
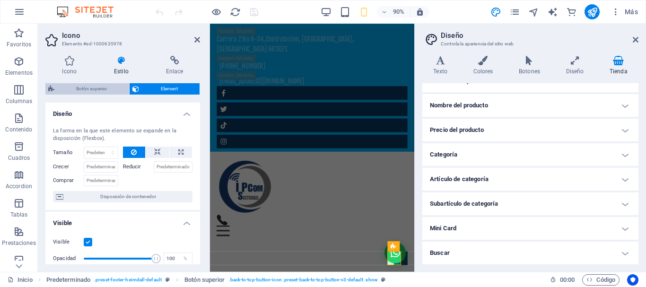
click at [80, 85] on span "Botón superior" at bounding box center [91, 88] width 69 height 11
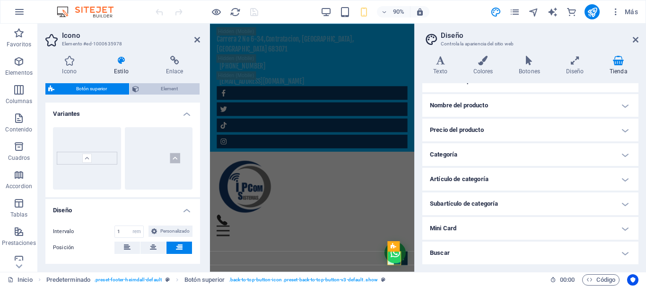
click at [155, 90] on span "Element" at bounding box center [169, 88] width 55 height 11
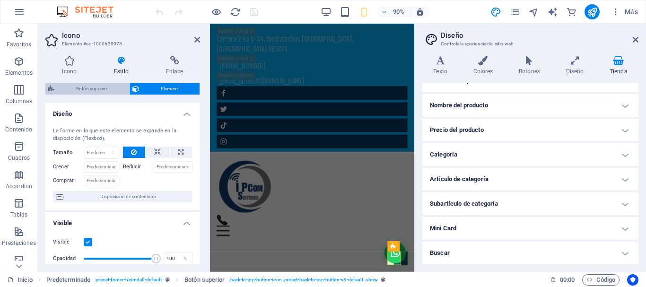
click at [86, 89] on span "Botón superior" at bounding box center [91, 88] width 69 height 11
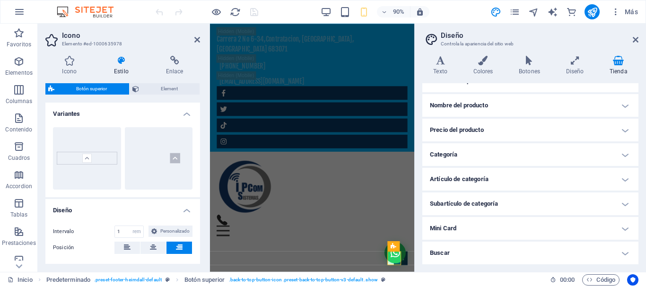
click at [640, 38] on aside "Diseño Controla la apariencia del sitio web Variantes Texto Colores Botones Dis…" at bounding box center [531, 148] width 232 height 248
click at [632, 40] on header "Diseño Controla la apariencia del sitio web" at bounding box center [532, 36] width 214 height 25
click at [637, 37] on icon at bounding box center [636, 40] width 6 height 8
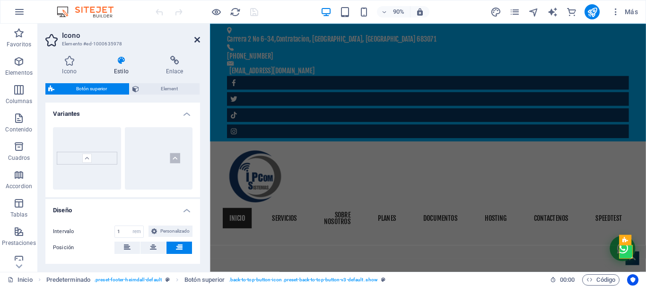
click at [199, 40] on icon at bounding box center [198, 40] width 6 height 8
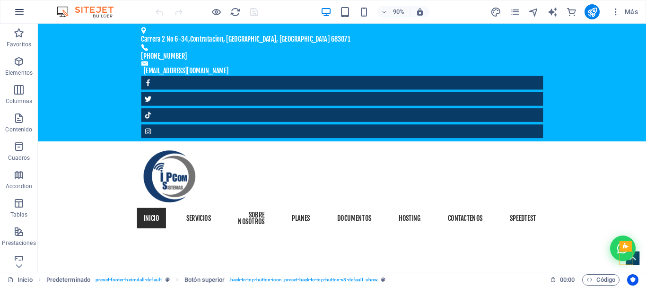
click at [18, 11] on icon "button" at bounding box center [19, 11] width 11 height 11
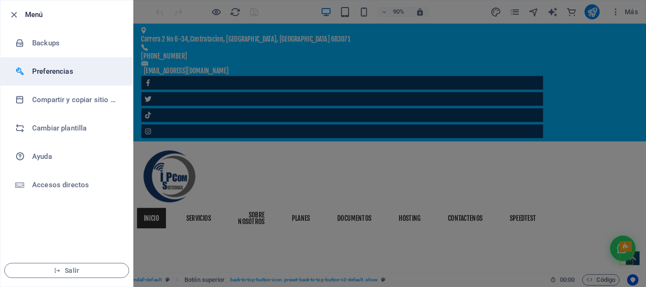
click at [46, 71] on h6 "Preferencias" at bounding box center [76, 71] width 88 height 11
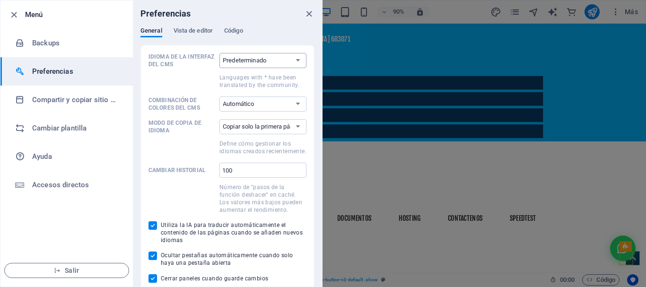
click at [287, 59] on select "Predeterminado Deutsch English Español Suomi* Français Magyar Italiano Nederlan…" at bounding box center [263, 60] width 87 height 15
select select "es"
click at [220, 53] on select "Predeterminado Deutsch English Español Suomi* Français Magyar Italiano Nederlan…" at bounding box center [263, 60] width 87 height 15
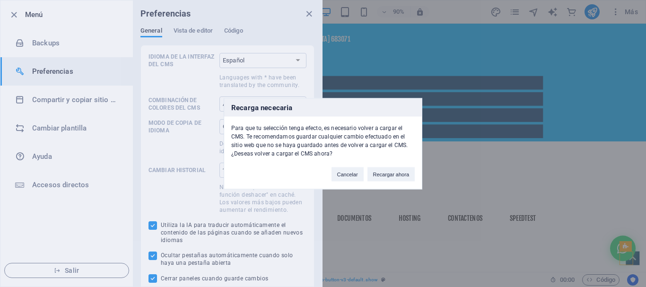
click at [341, 175] on button "Cancelar" at bounding box center [348, 174] width 32 height 14
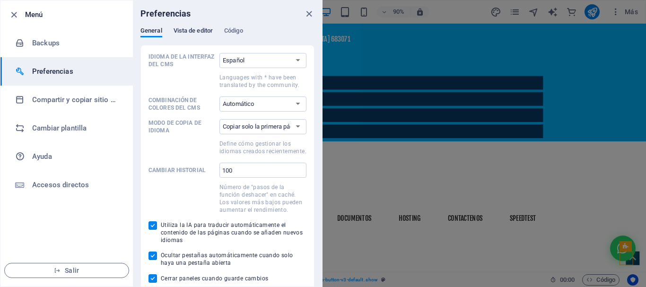
click at [188, 34] on span "Vista de editor" at bounding box center [193, 31] width 39 height 13
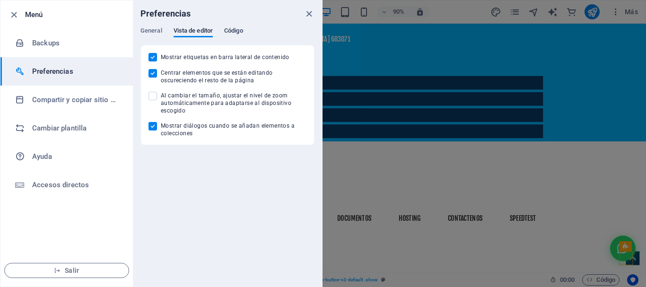
click at [236, 31] on span "Código" at bounding box center [233, 31] width 19 height 13
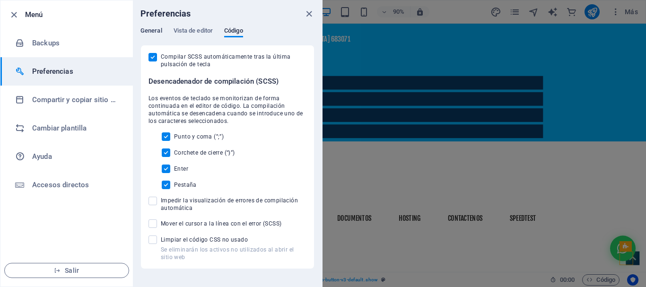
click at [149, 30] on span "General" at bounding box center [152, 31] width 22 height 13
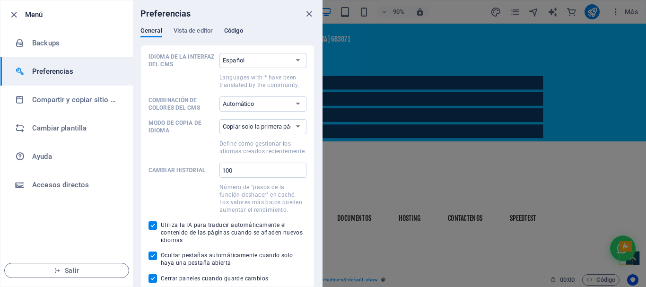
click at [239, 32] on span "Código" at bounding box center [233, 31] width 19 height 13
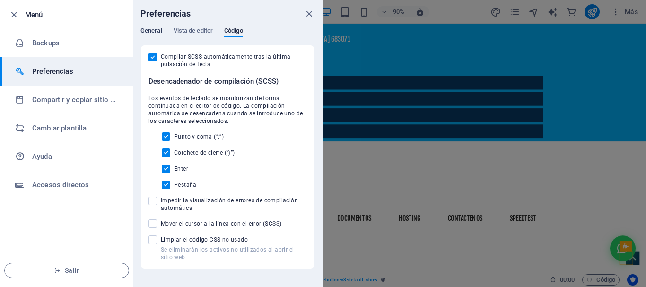
click at [150, 29] on span "General" at bounding box center [152, 31] width 22 height 13
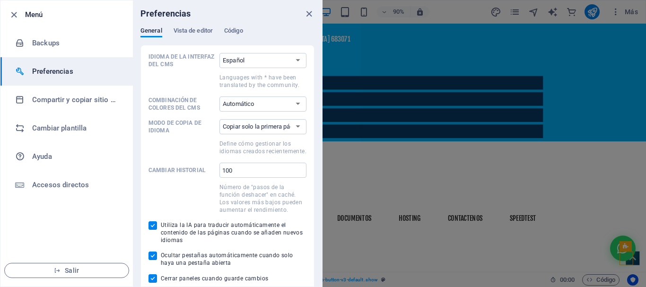
scroll to position [4, 0]
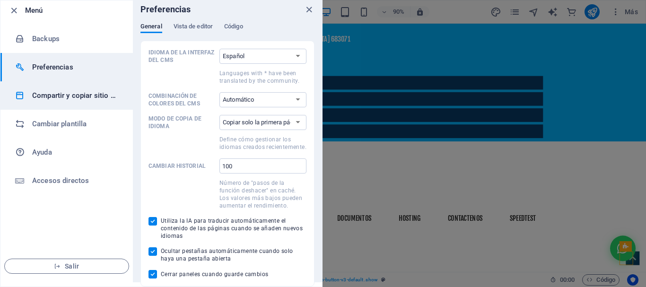
click at [58, 94] on h6 "Compartir y copiar sitio web" at bounding box center [76, 95] width 88 height 11
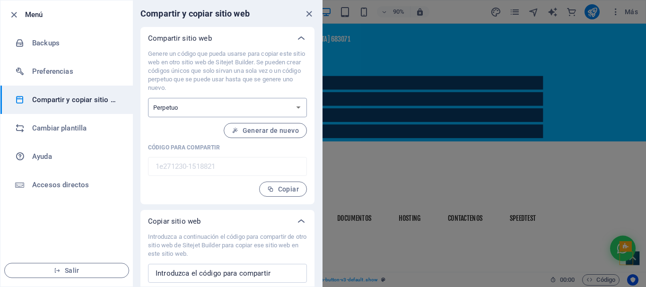
click at [261, 103] on select "Único Perpetuo" at bounding box center [227, 107] width 159 height 19
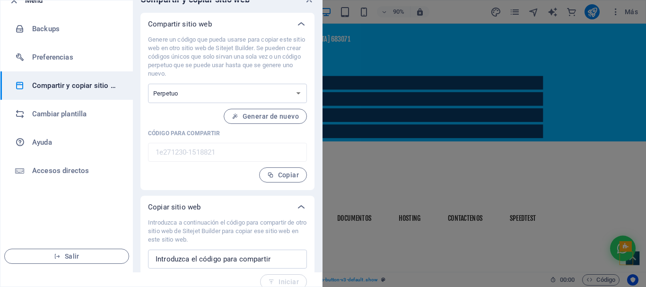
scroll to position [25, 0]
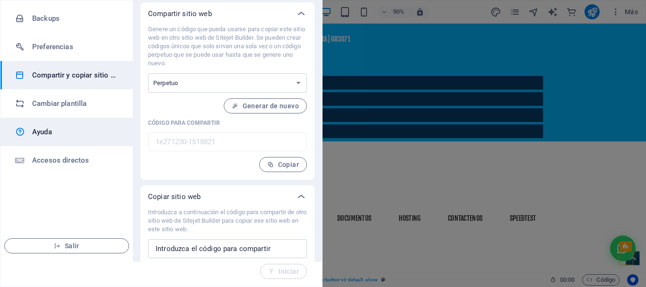
click at [52, 132] on h6 "Ayuda" at bounding box center [76, 131] width 88 height 11
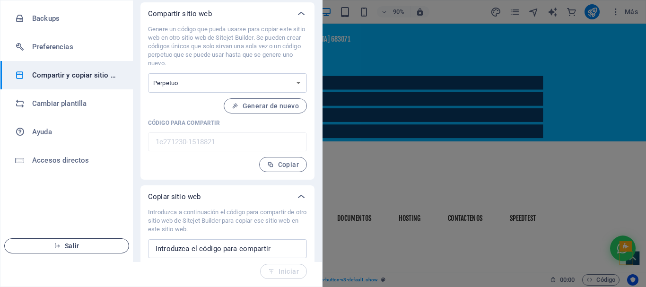
click at [88, 245] on span "Salir" at bounding box center [66, 246] width 109 height 8
